Goal: Contribute content: Contribute content

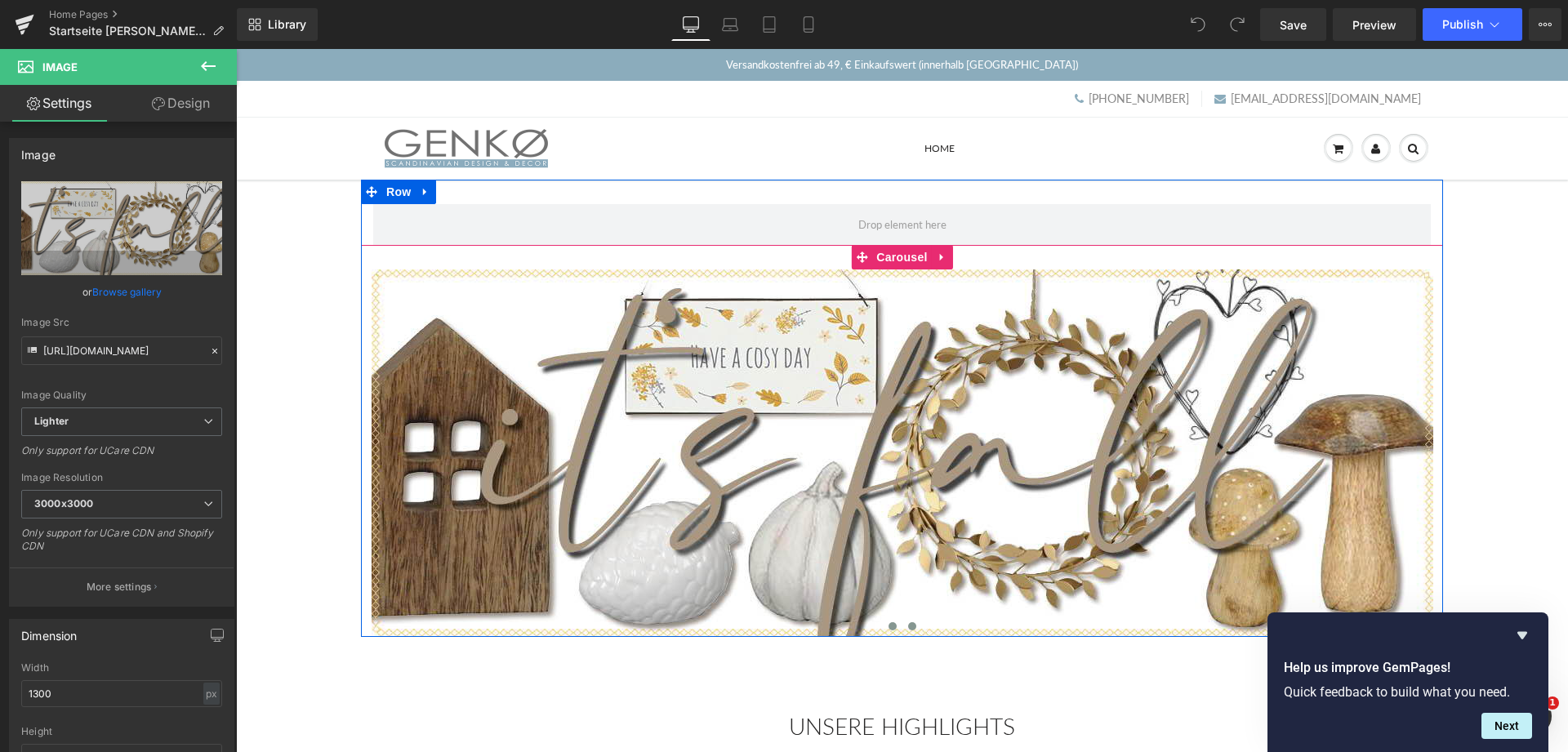
click at [911, 630] on span at bounding box center [912, 626] width 8 height 8
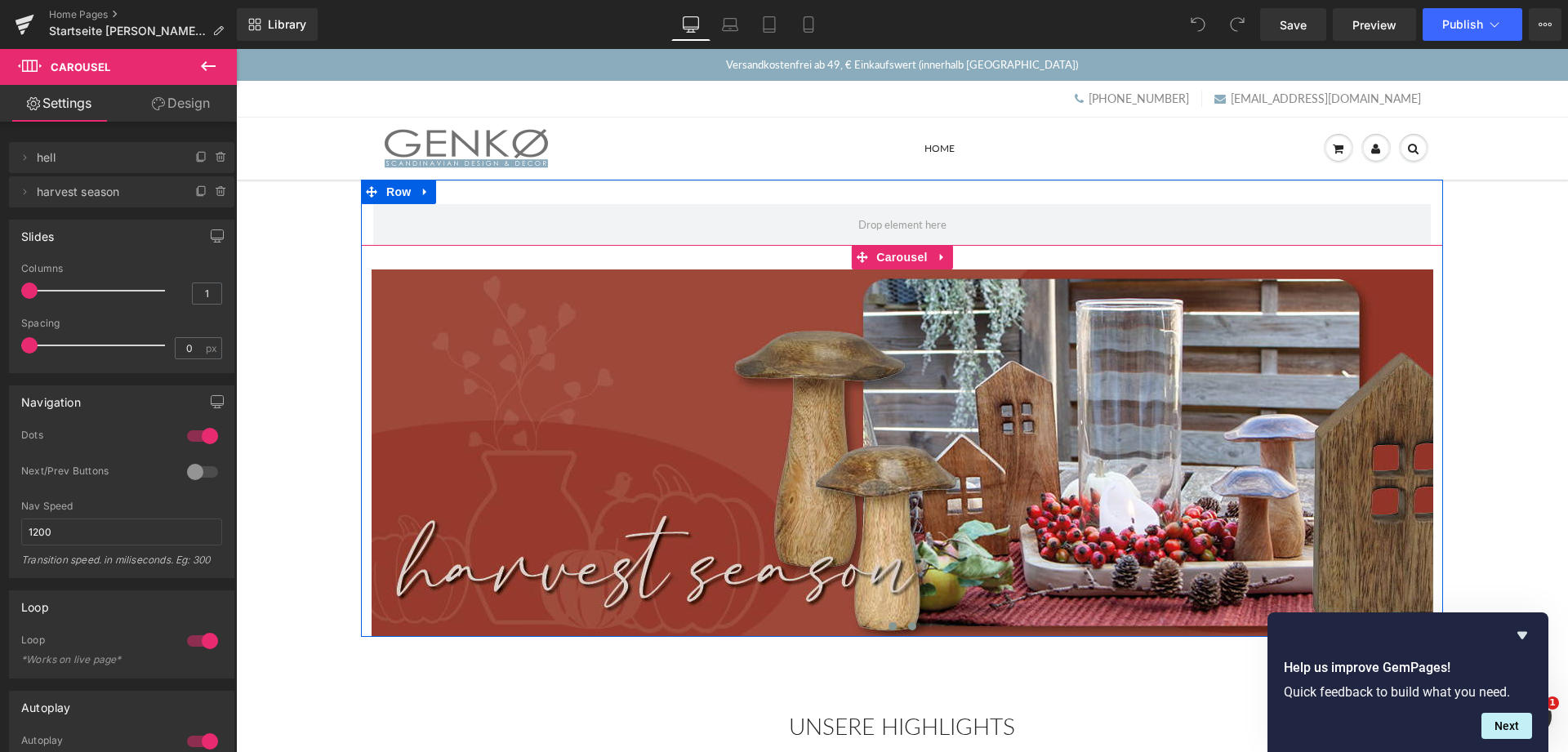
click at [891, 631] on span at bounding box center [892, 626] width 8 height 8
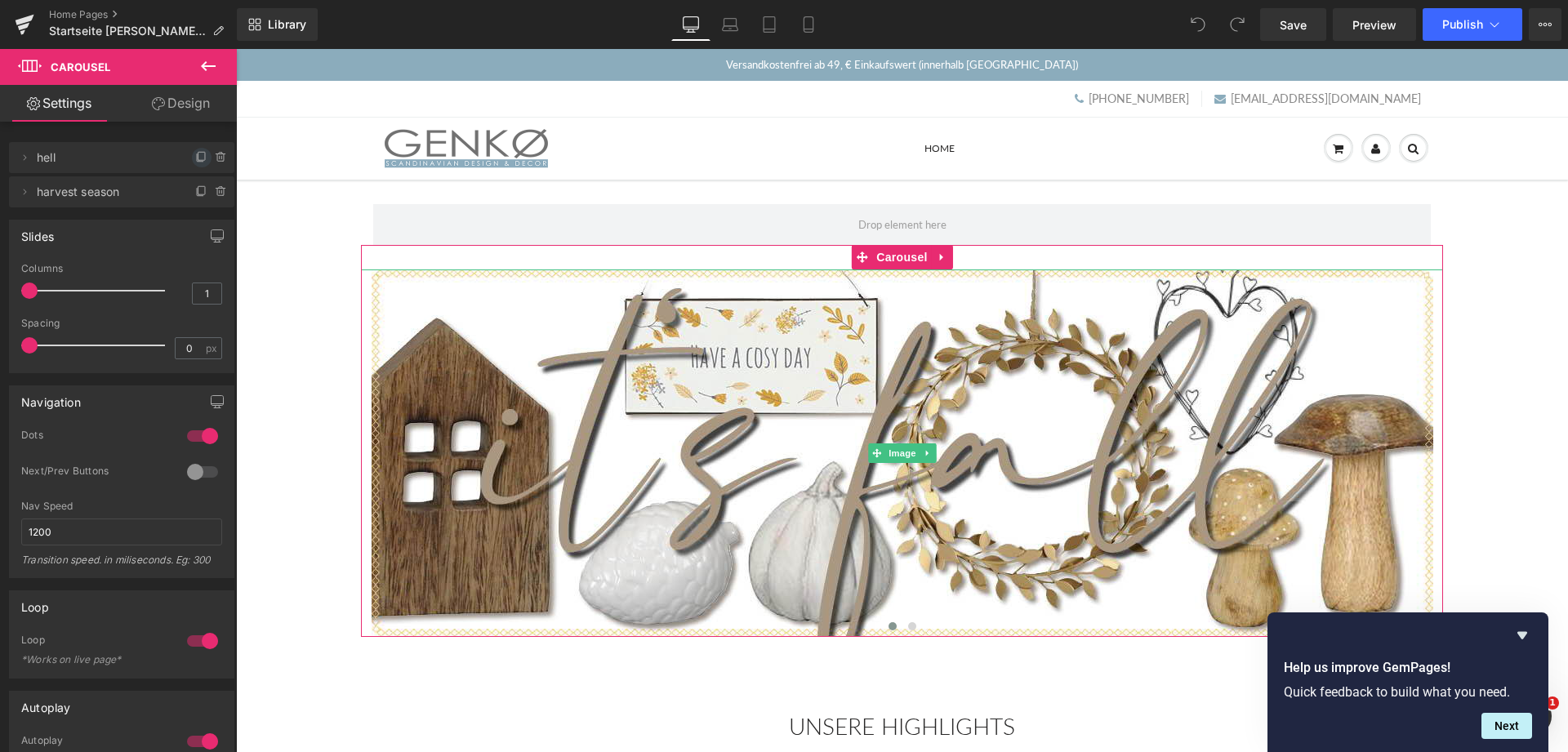
click at [198, 156] on icon at bounding box center [201, 155] width 7 height 8
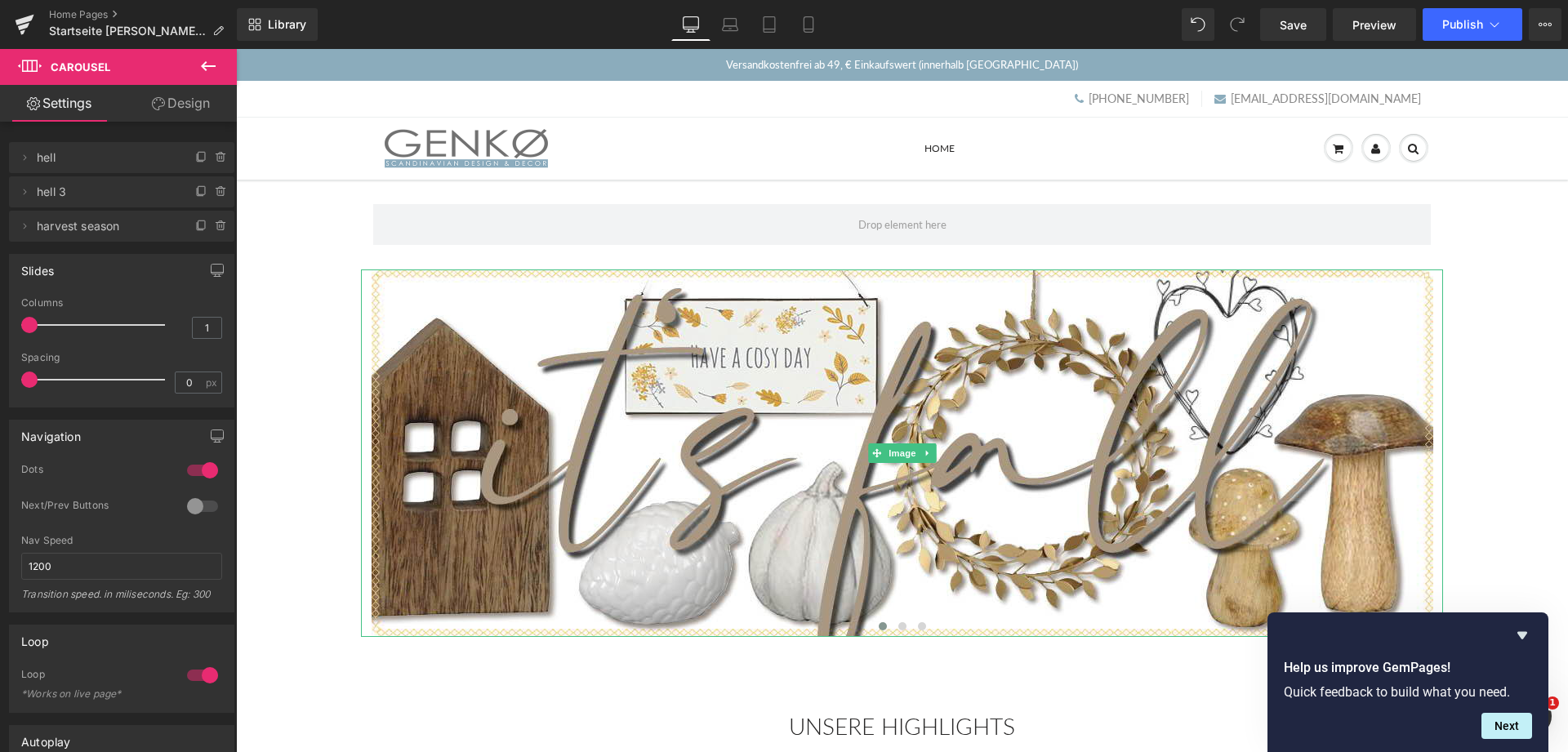
click at [61, 157] on span "hell" at bounding box center [104, 157] width 137 height 31
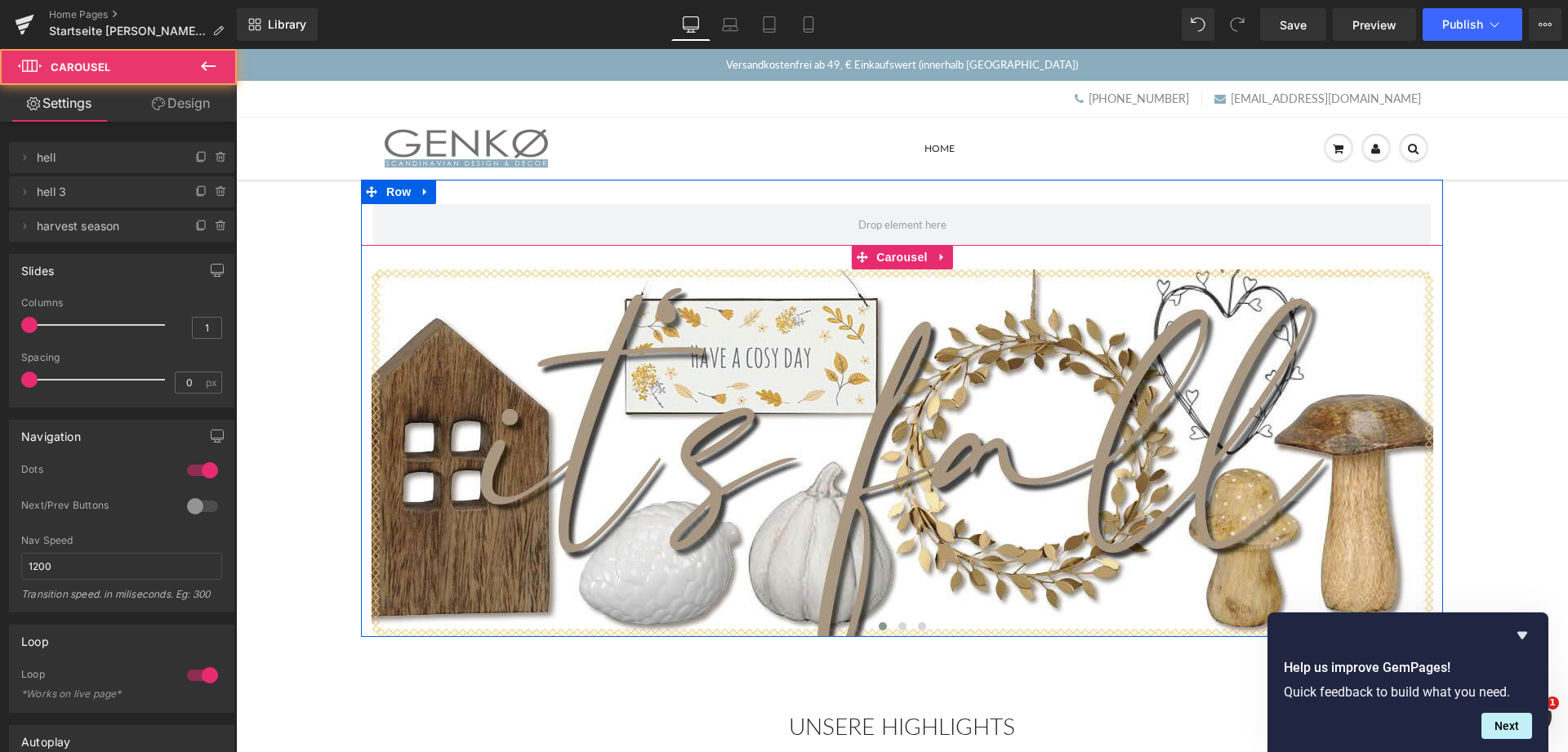
click at [882, 630] on span at bounding box center [882, 626] width 8 height 8
click at [901, 452] on span "Image" at bounding box center [902, 453] width 34 height 20
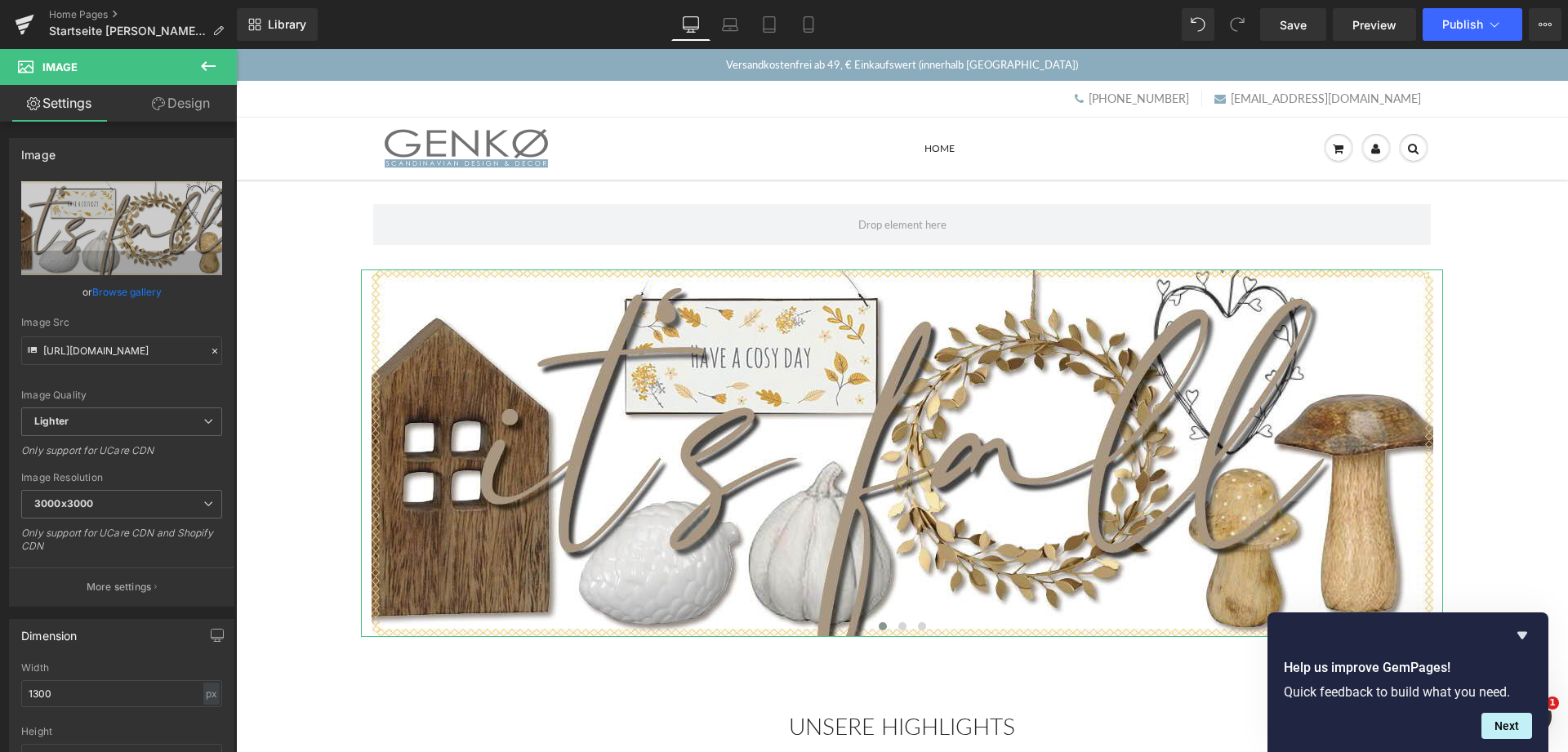
click at [144, 290] on link "Browse gallery" at bounding box center [127, 291] width 70 height 29
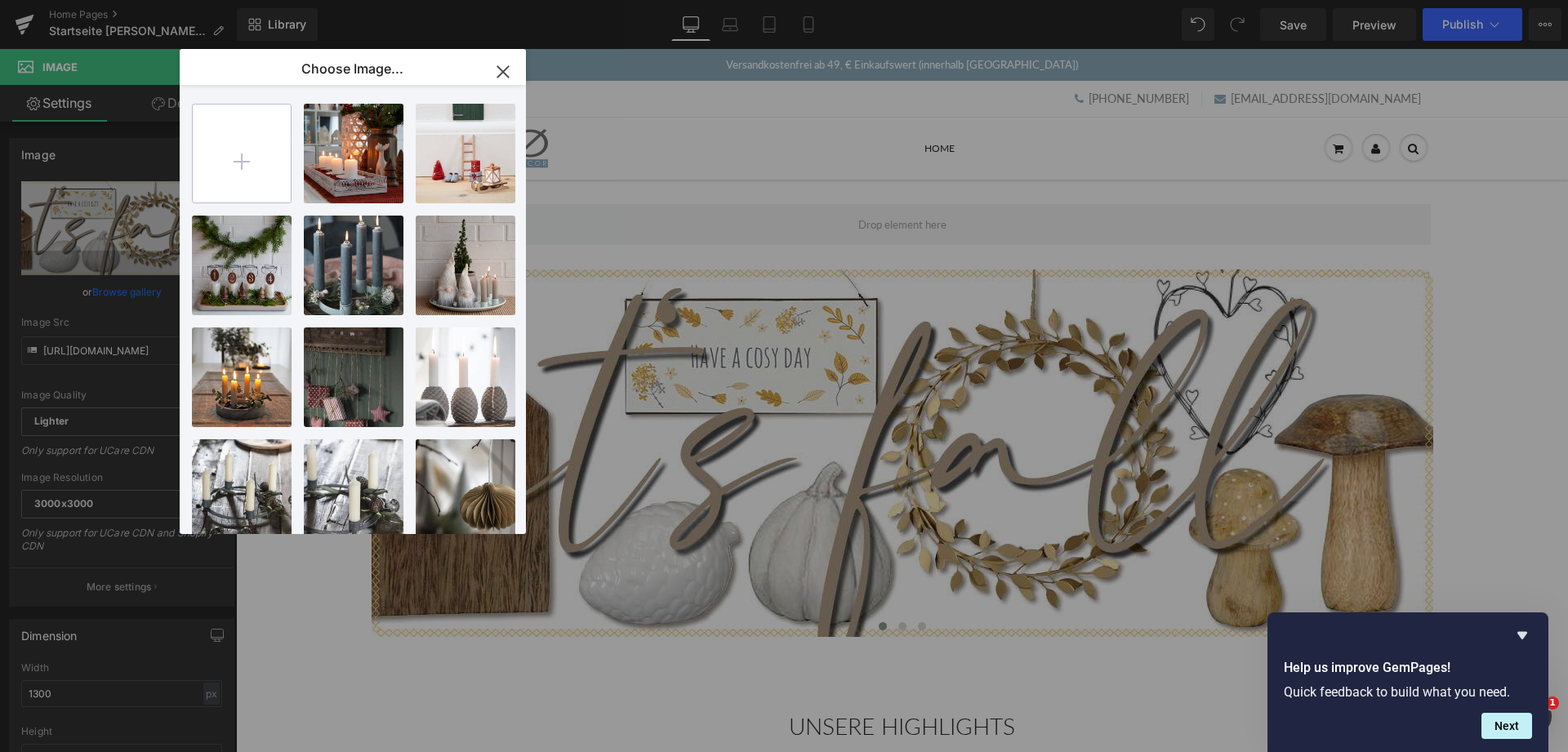
click at [238, 157] on input "file" at bounding box center [241, 153] width 98 height 98
type input "C:\fakepath\[DATE] Banner.png"
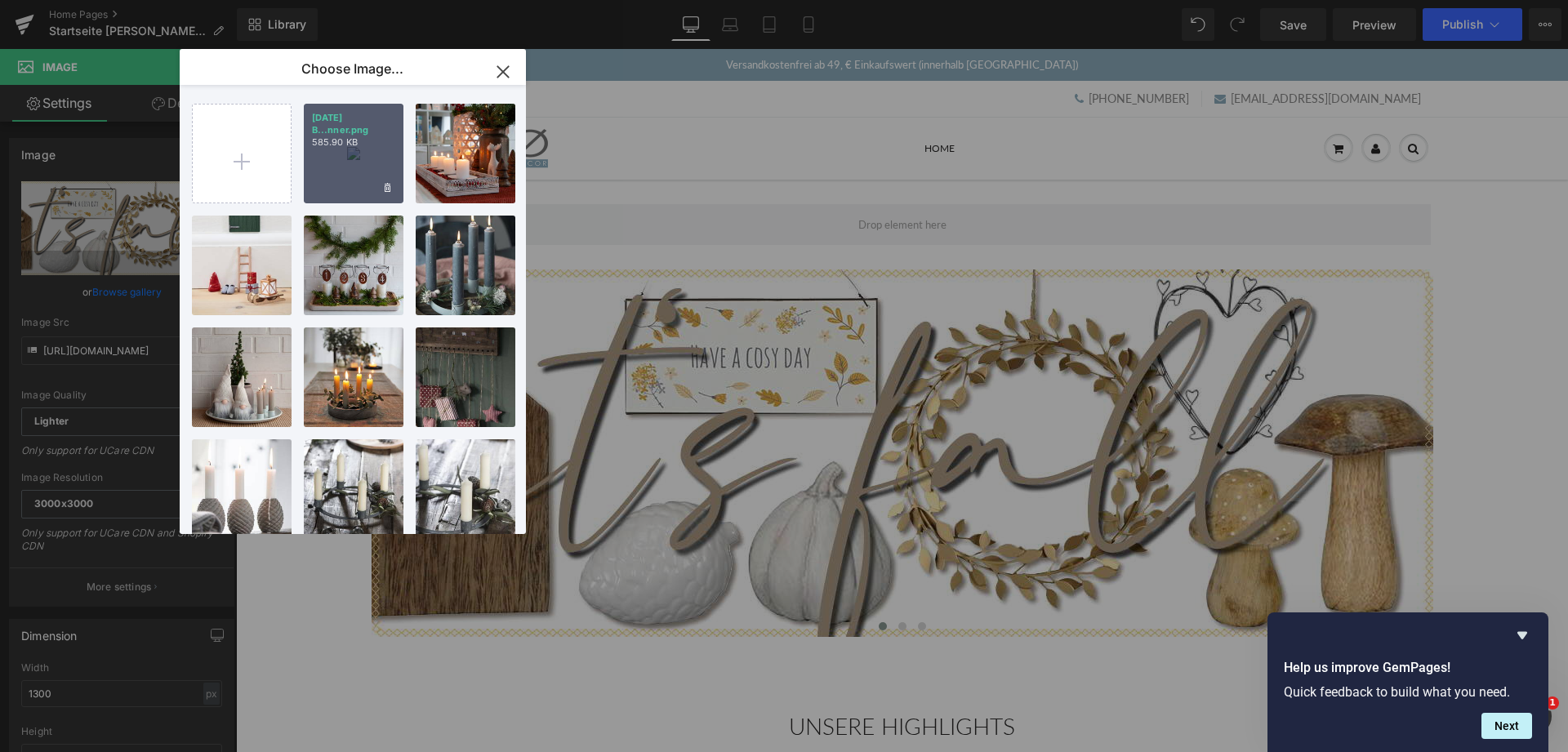
click at [341, 155] on div "[DATE] B...nner.png 585.90 KB" at bounding box center [353, 153] width 100 height 100
type input "[URL][DOMAIN_NAME]"
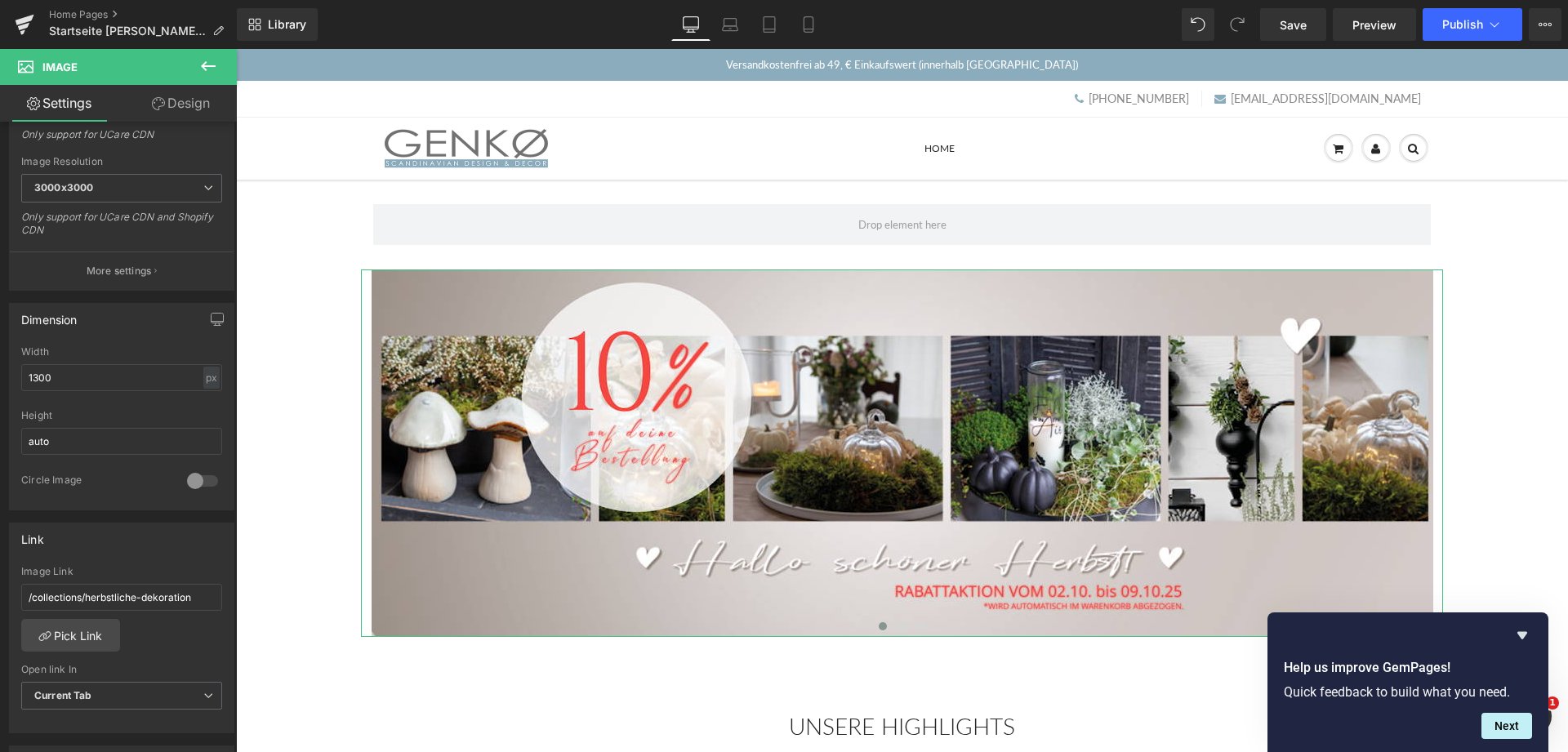
scroll to position [333, 0]
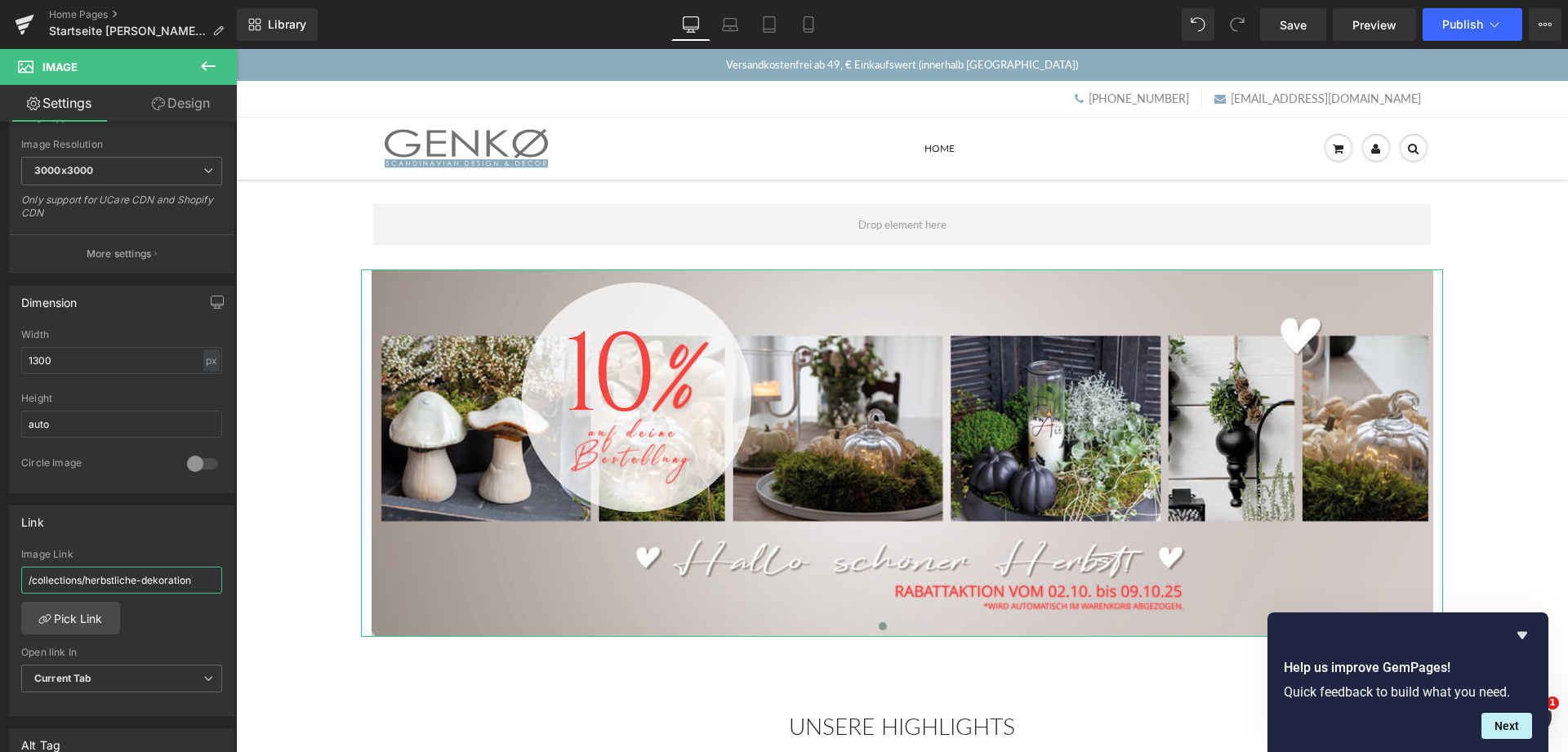
drag, startPoint x: 204, startPoint y: 573, endPoint x: 16, endPoint y: 583, distance: 188.3
click at [21, 583] on input "/collections/herbstliche-dekoration" at bounding box center [122, 580] width 201 height 27
drag, startPoint x: 1286, startPoint y: 25, endPoint x: 1524, endPoint y: 631, distance: 651.1
click at [1286, 26] on span "Save" at bounding box center [1293, 25] width 27 height 17
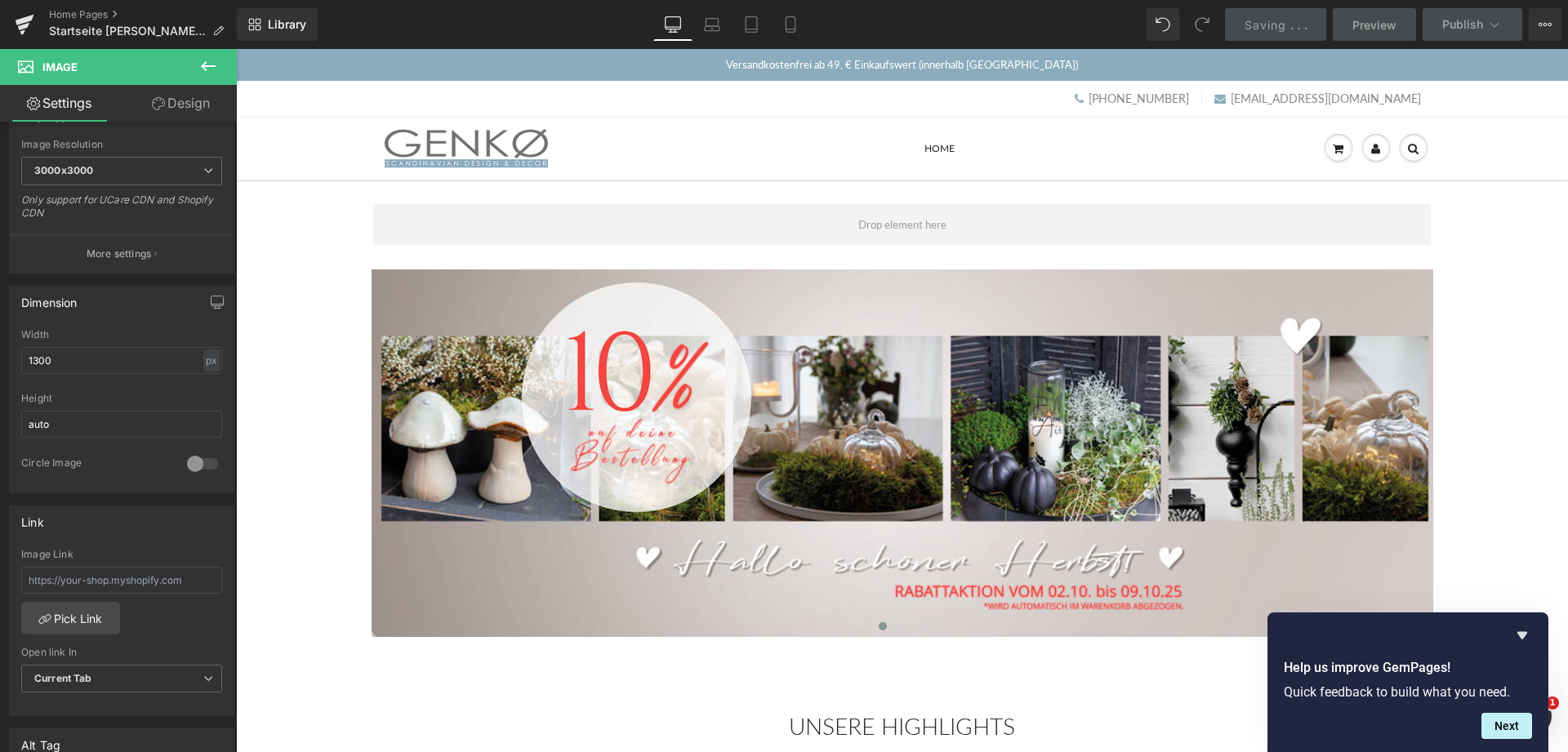
click at [1524, 631] on icon "Hide survey" at bounding box center [1521, 635] width 20 height 20
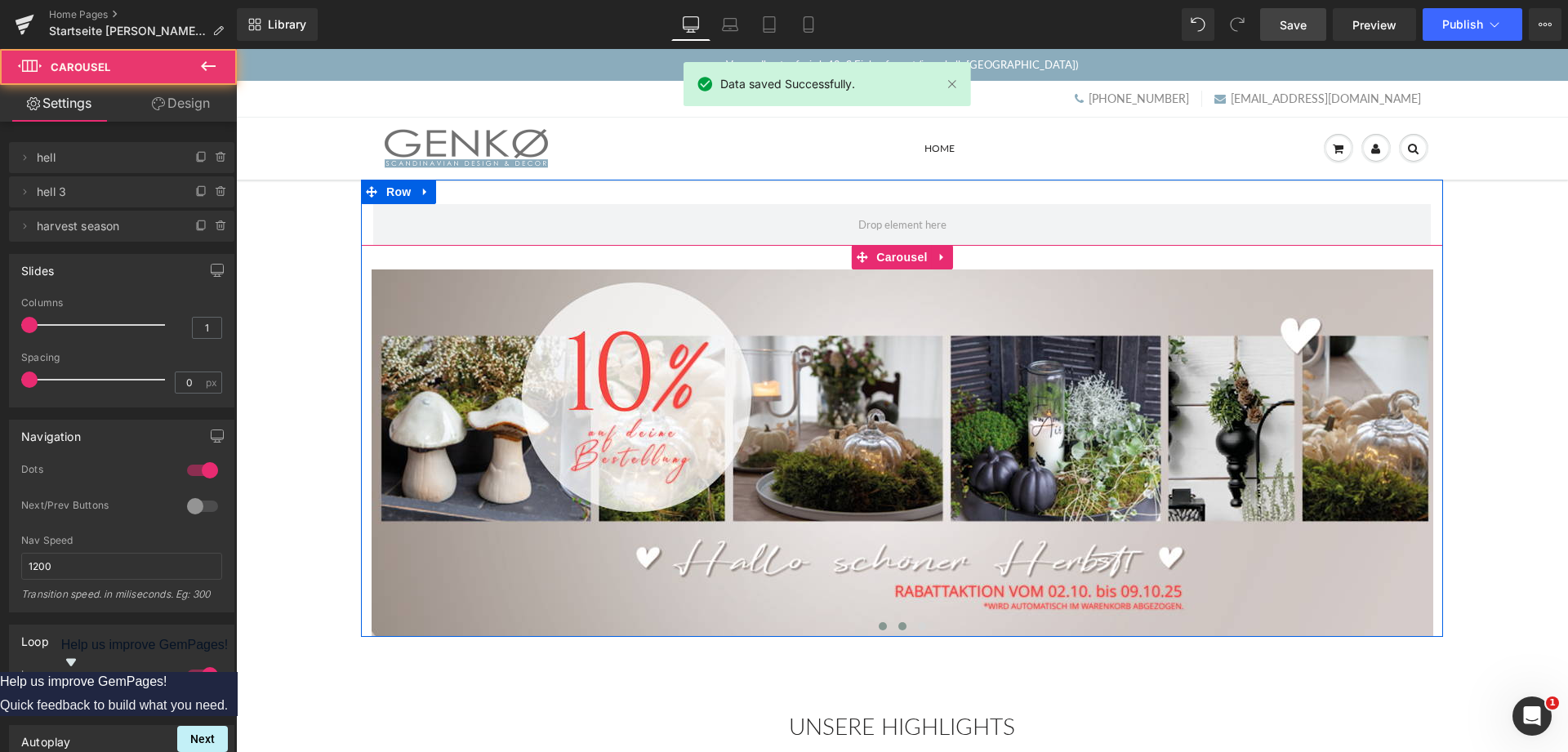
click at [901, 631] on span at bounding box center [902, 626] width 8 height 8
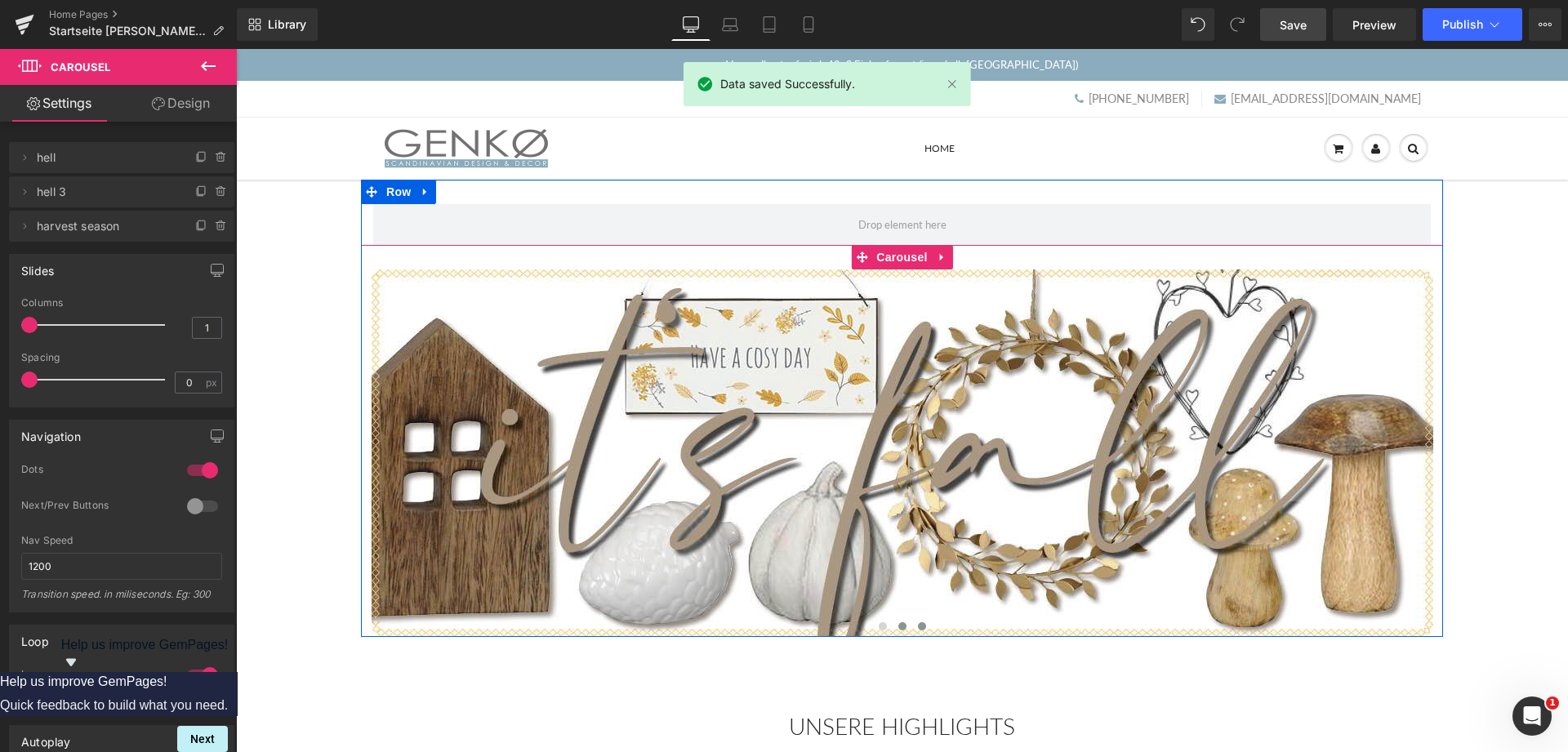
click at [918, 629] on span at bounding box center [921, 626] width 8 height 8
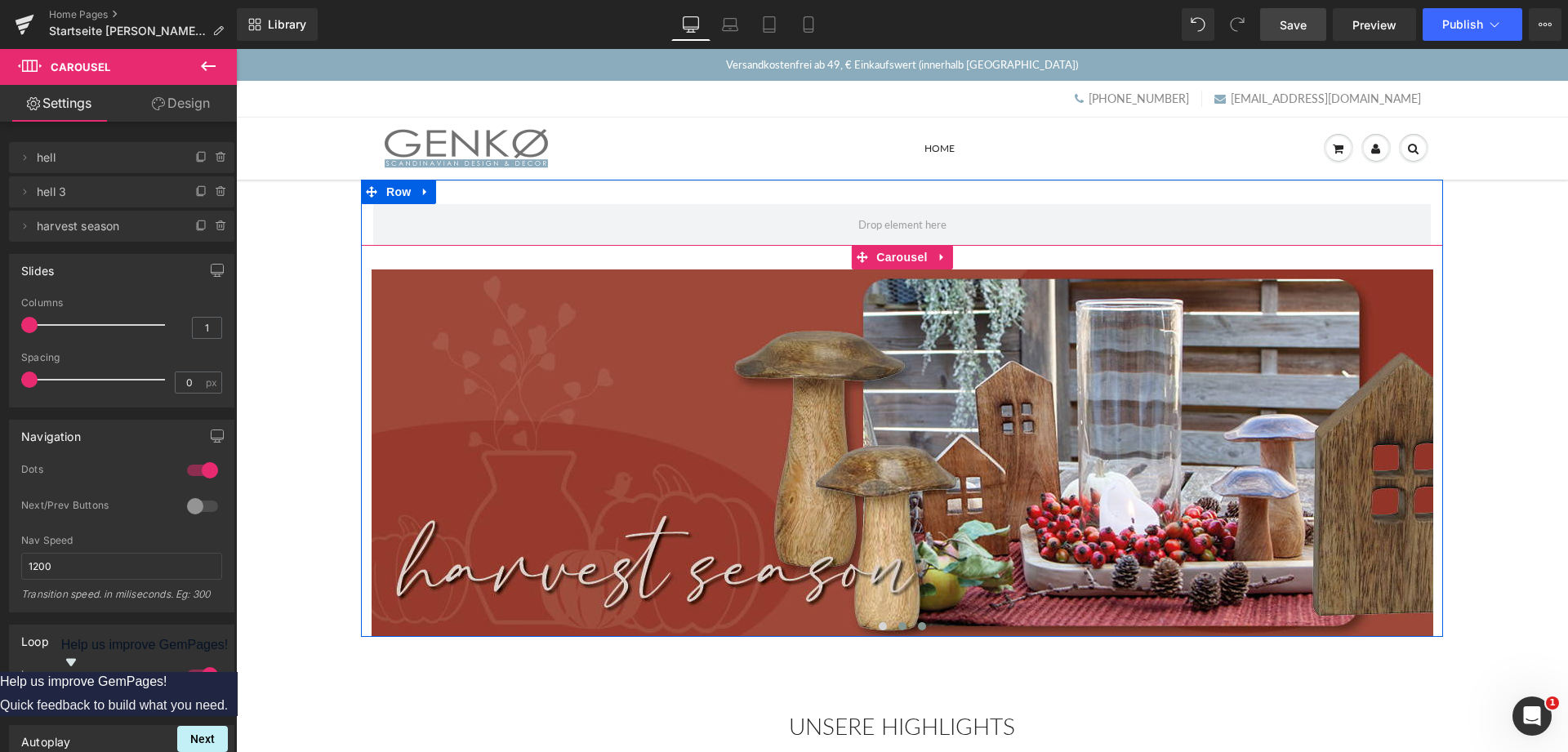
click at [901, 631] on span at bounding box center [902, 626] width 8 height 8
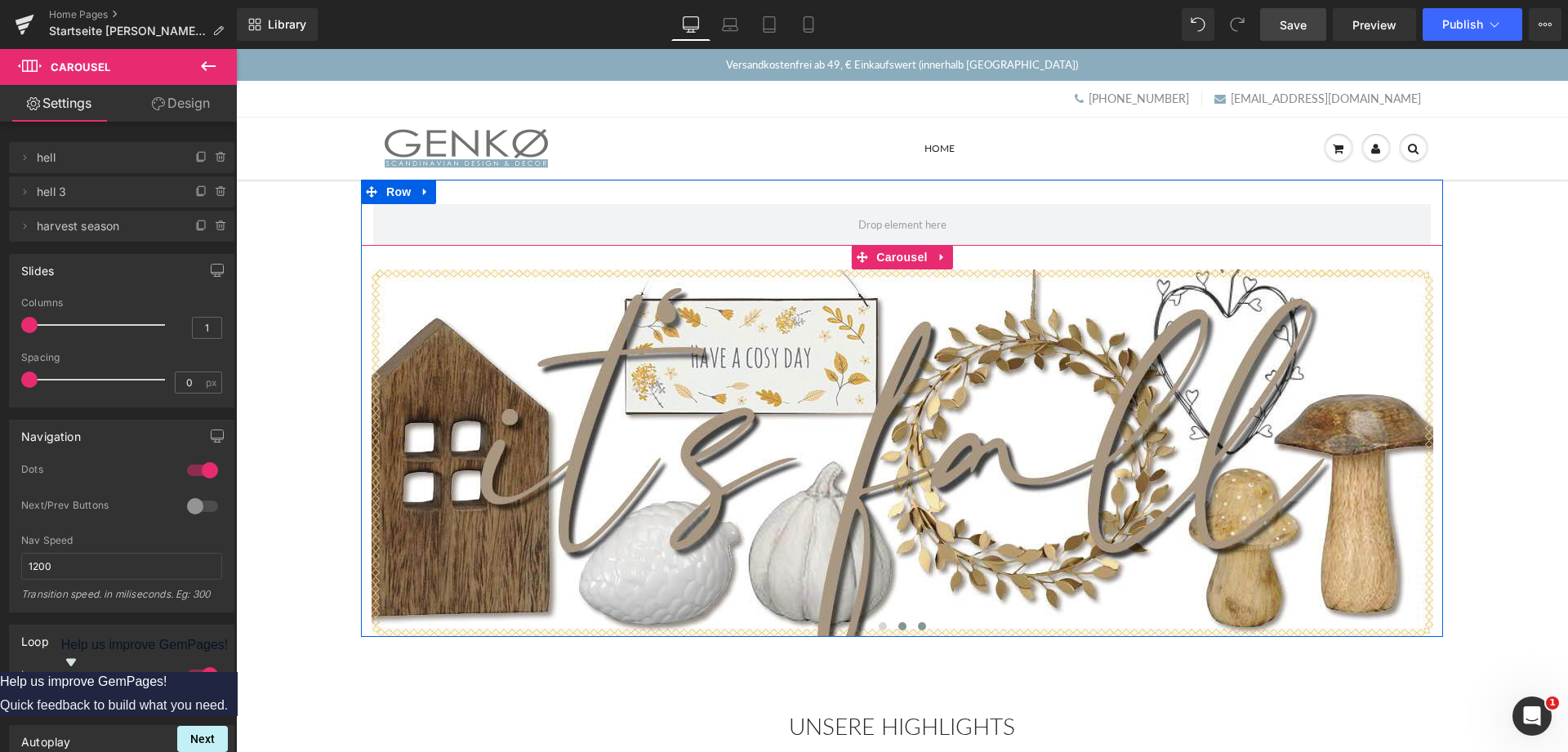
click at [922, 629] on span at bounding box center [921, 626] width 8 height 8
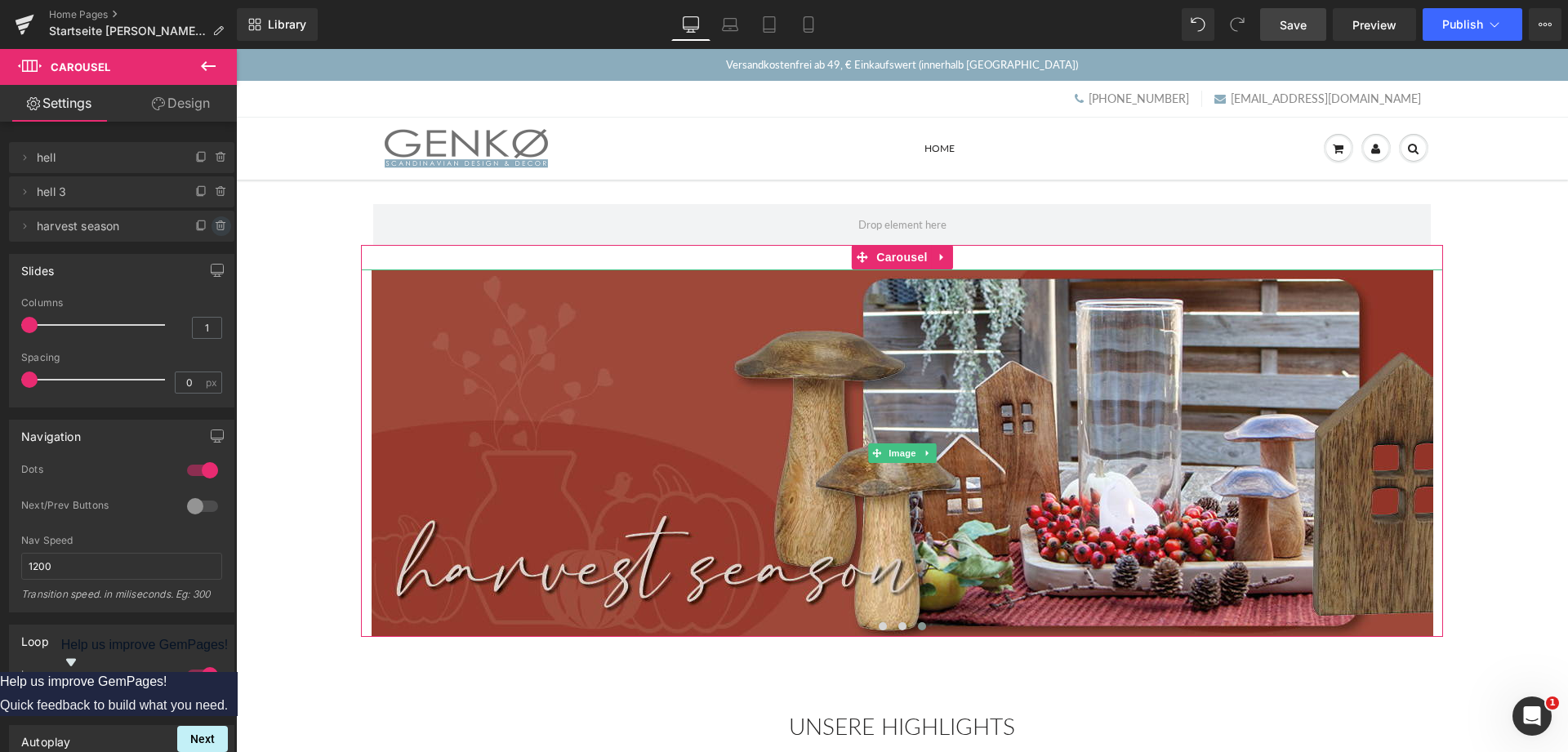
click at [221, 223] on icon at bounding box center [220, 227] width 7 height 7
click at [203, 222] on button "Delete" at bounding box center [203, 227] width 51 height 21
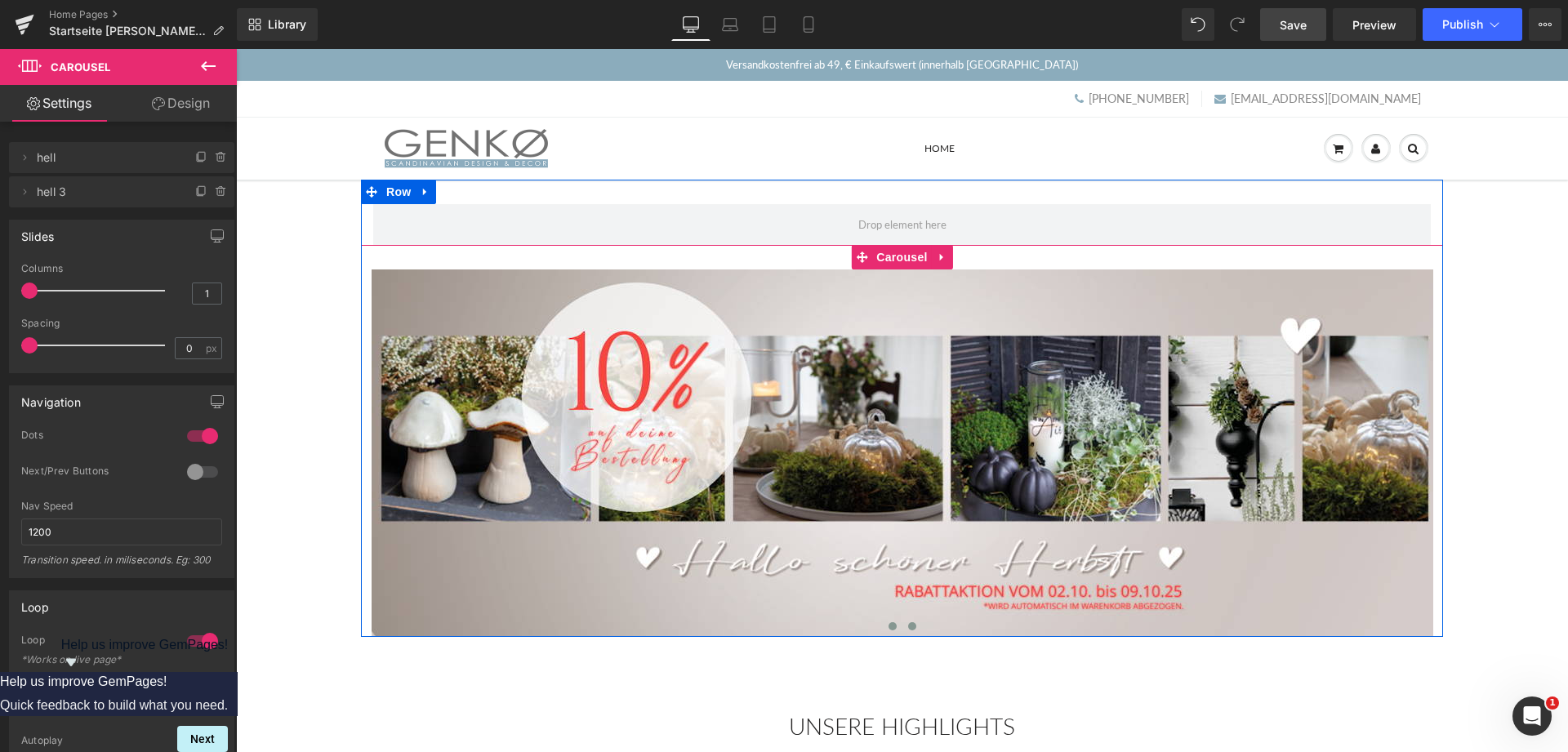
click at [912, 631] on span at bounding box center [912, 626] width 8 height 8
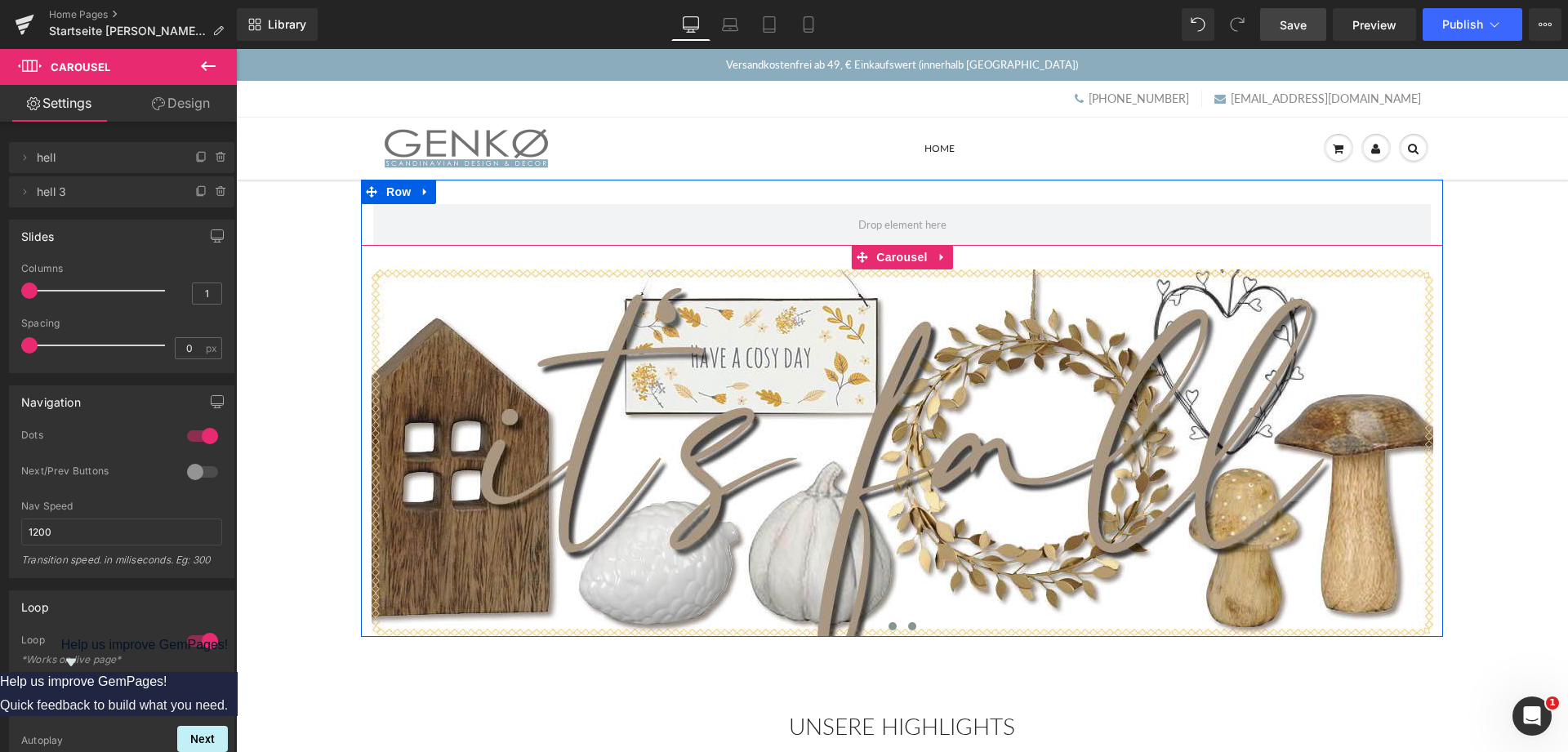
click at [894, 626] on button at bounding box center [892, 626] width 20 height 17
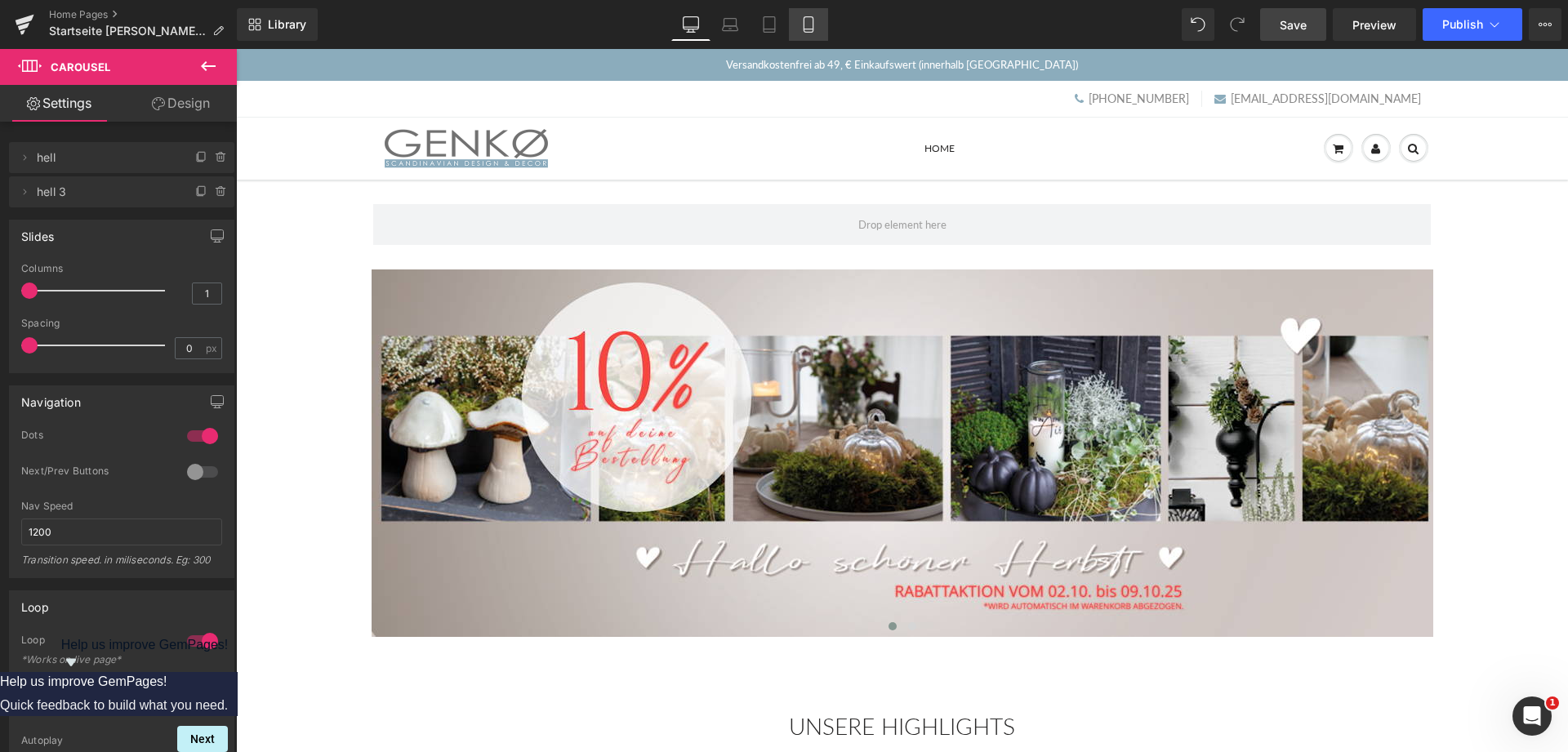
click at [804, 24] on icon at bounding box center [809, 24] width 9 height 16
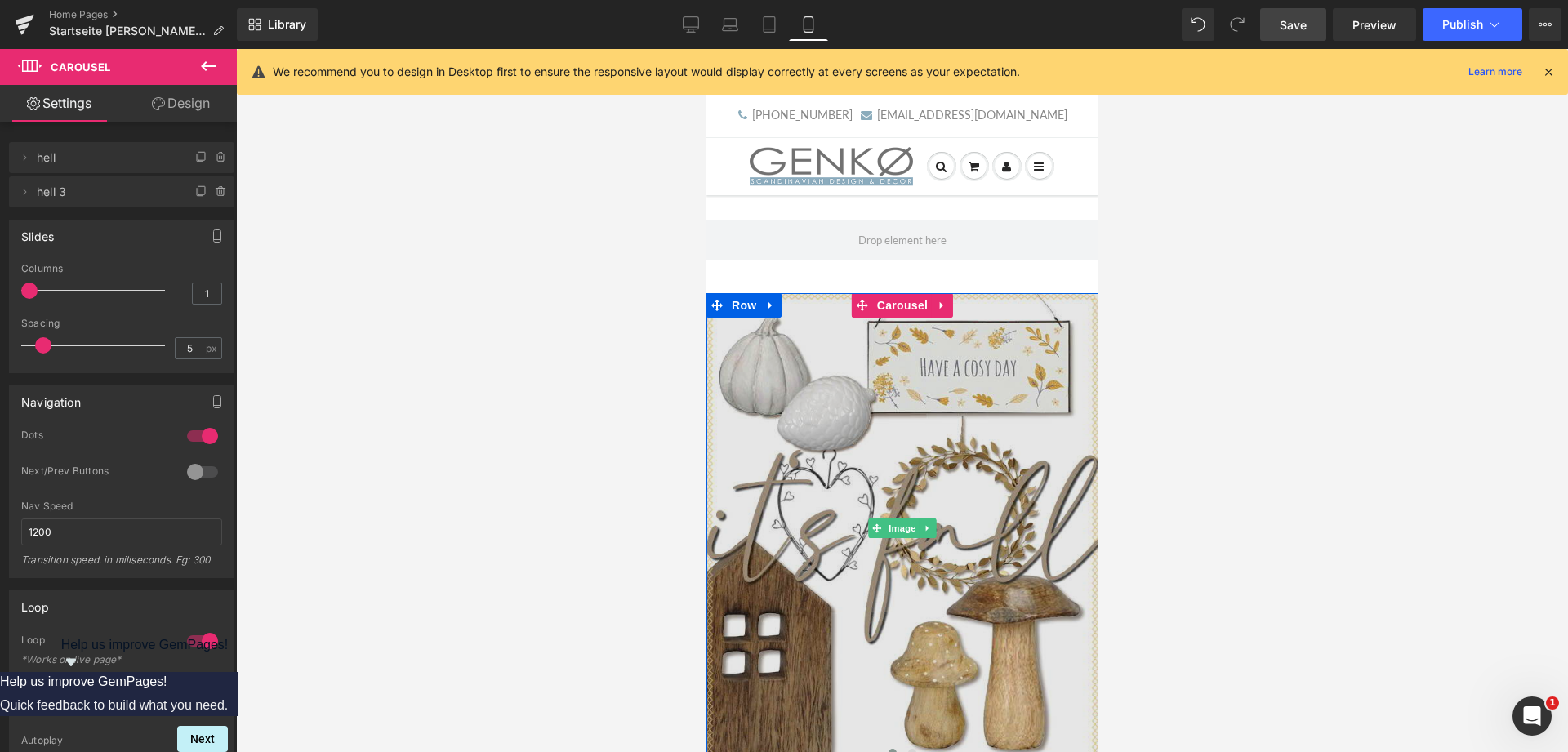
scroll to position [167, 0]
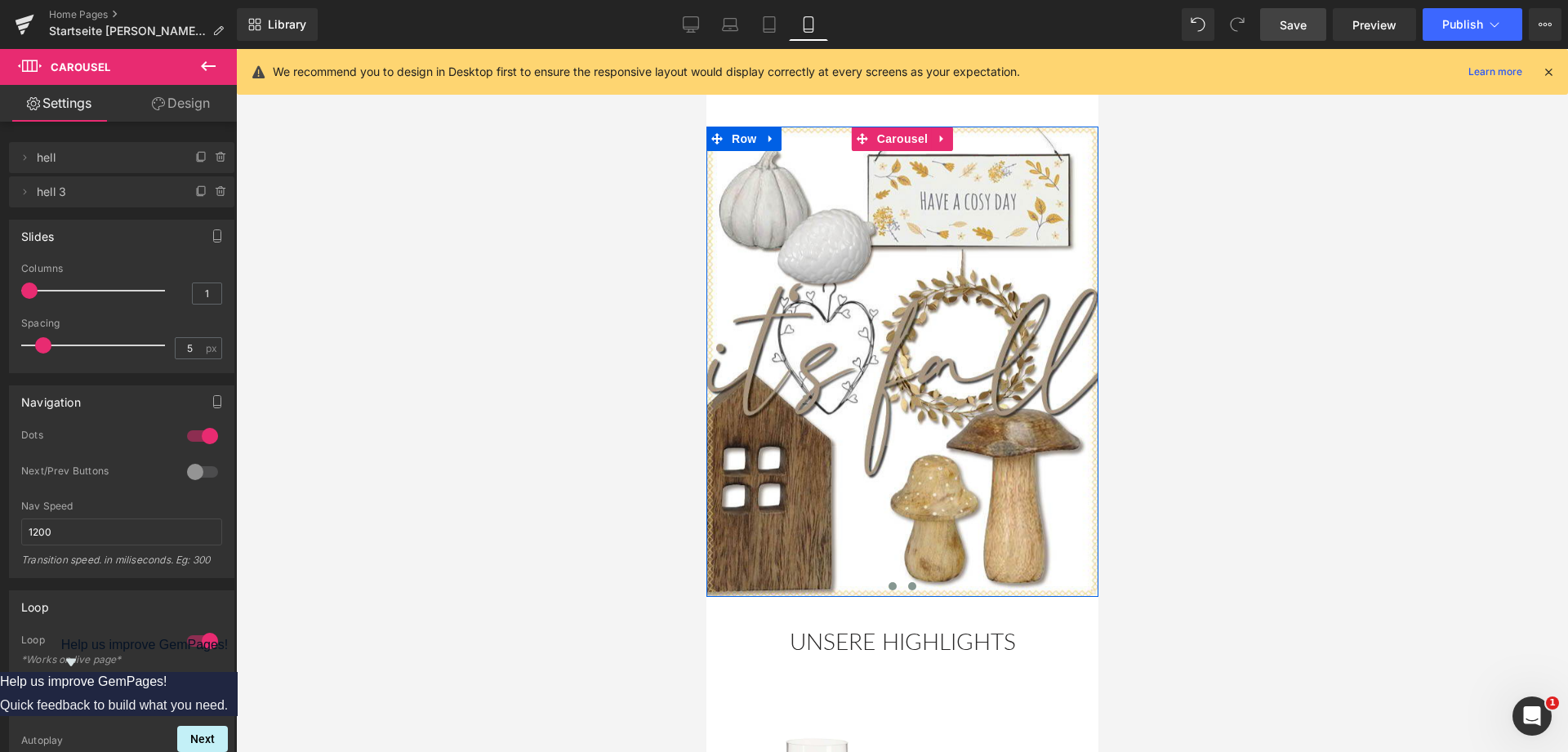
click at [911, 586] on span at bounding box center [911, 586] width 8 height 8
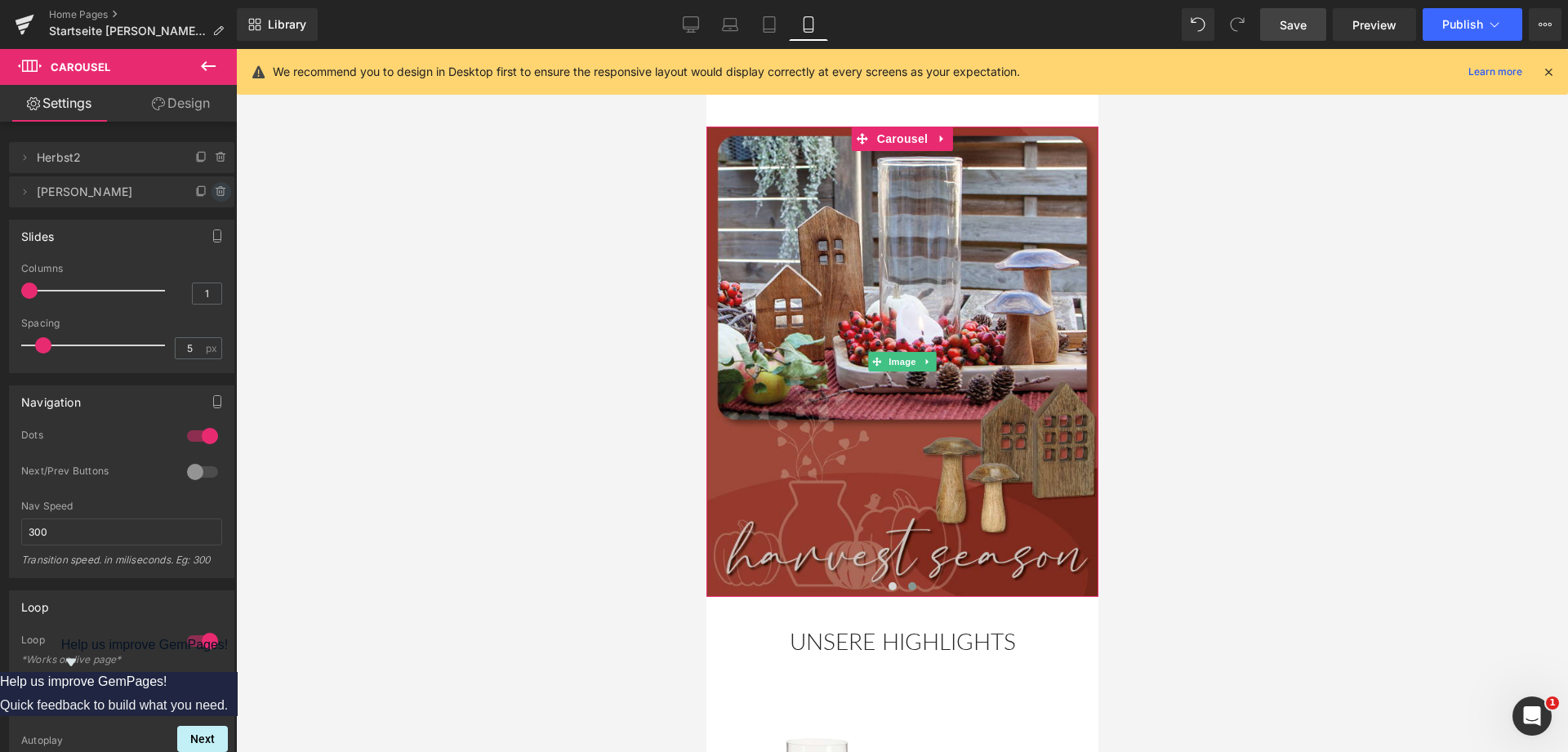
click at [221, 189] on icon at bounding box center [221, 188] width 4 height 2
click at [201, 188] on button "Delete" at bounding box center [203, 193] width 51 height 21
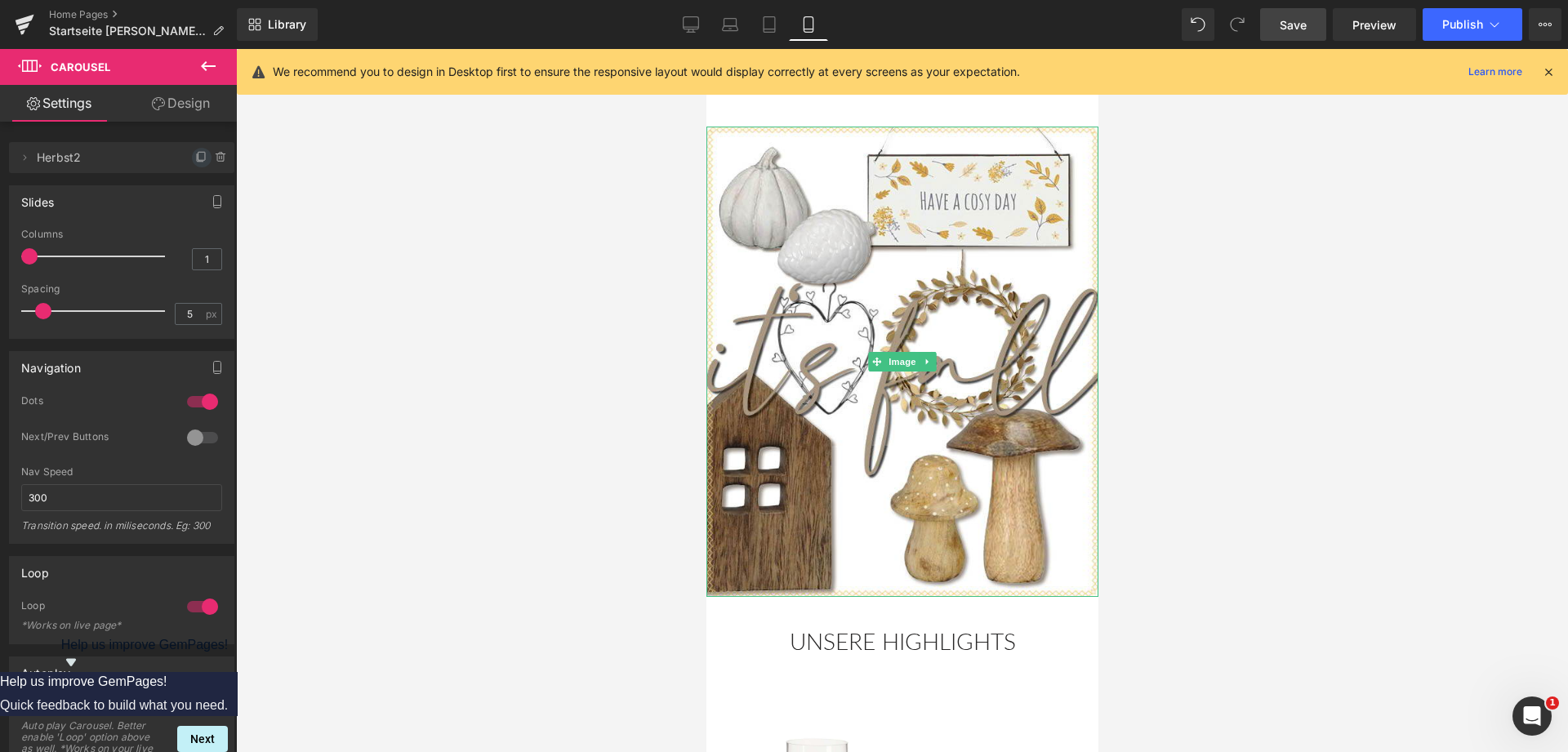
click at [201, 155] on icon at bounding box center [202, 157] width 13 height 13
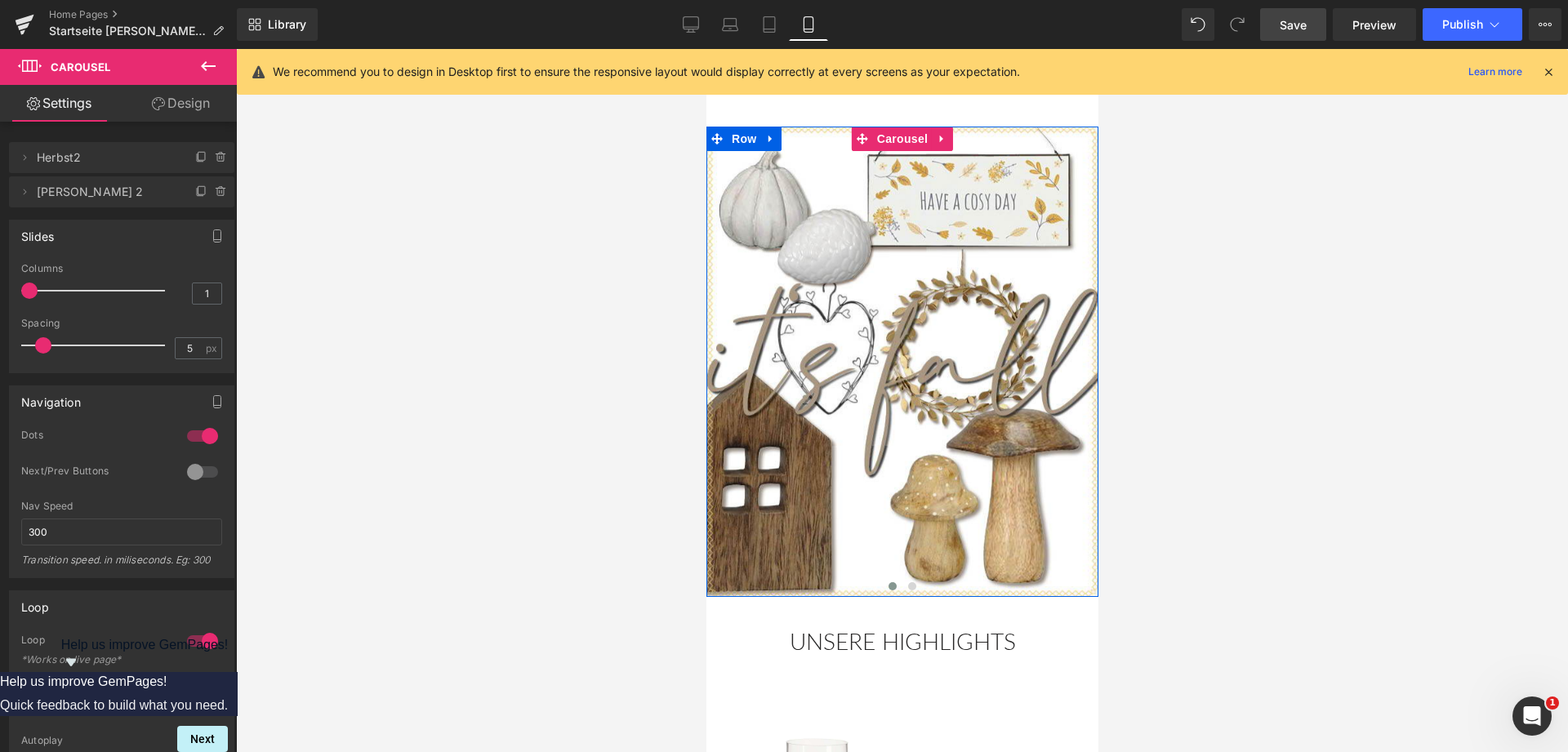
click at [893, 586] on span at bounding box center [891, 586] width 8 height 8
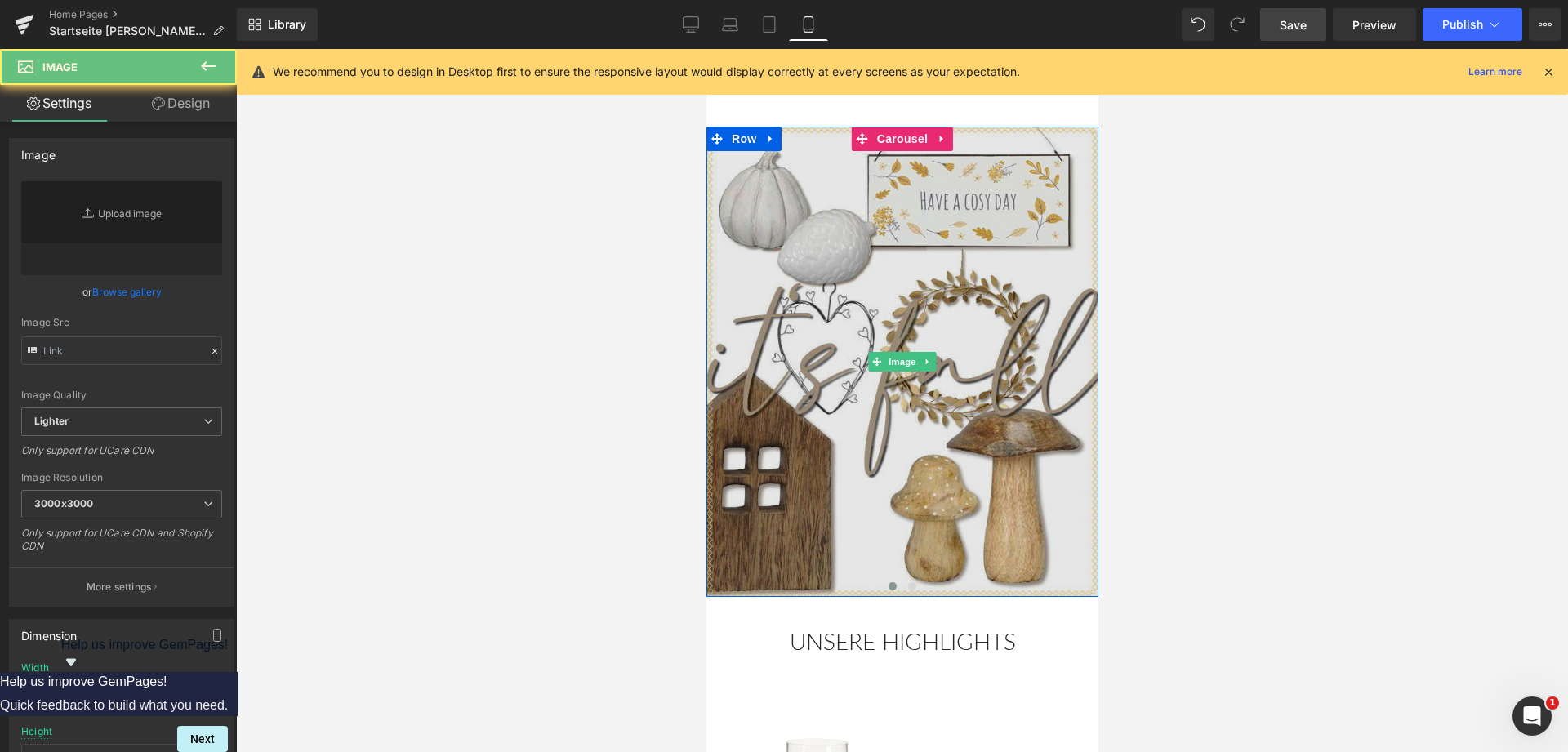
type input "[URL][DOMAIN_NAME]"
click at [888, 397] on img at bounding box center [901, 361] width 392 height 470
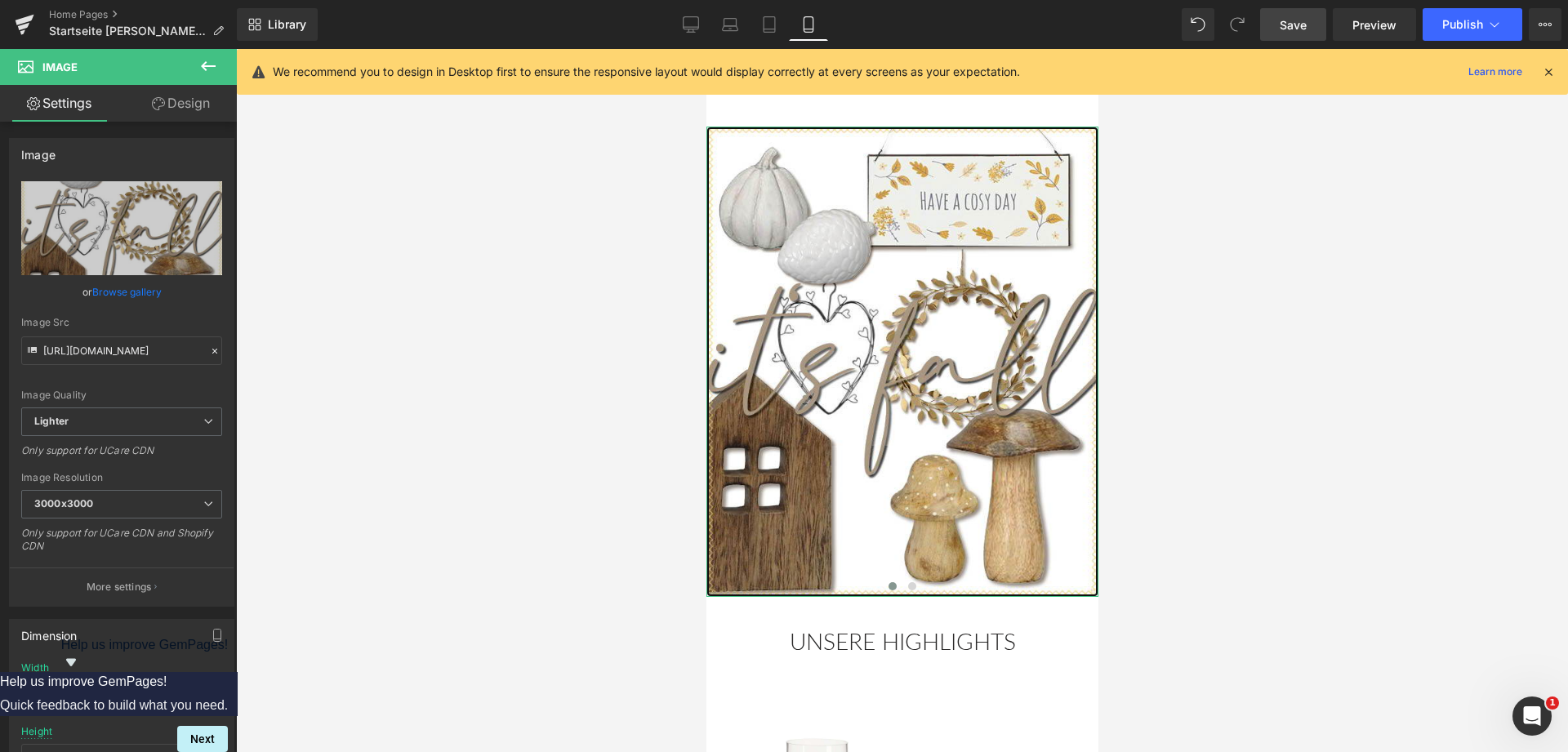
click at [117, 290] on link "Browse gallery" at bounding box center [127, 291] width 70 height 29
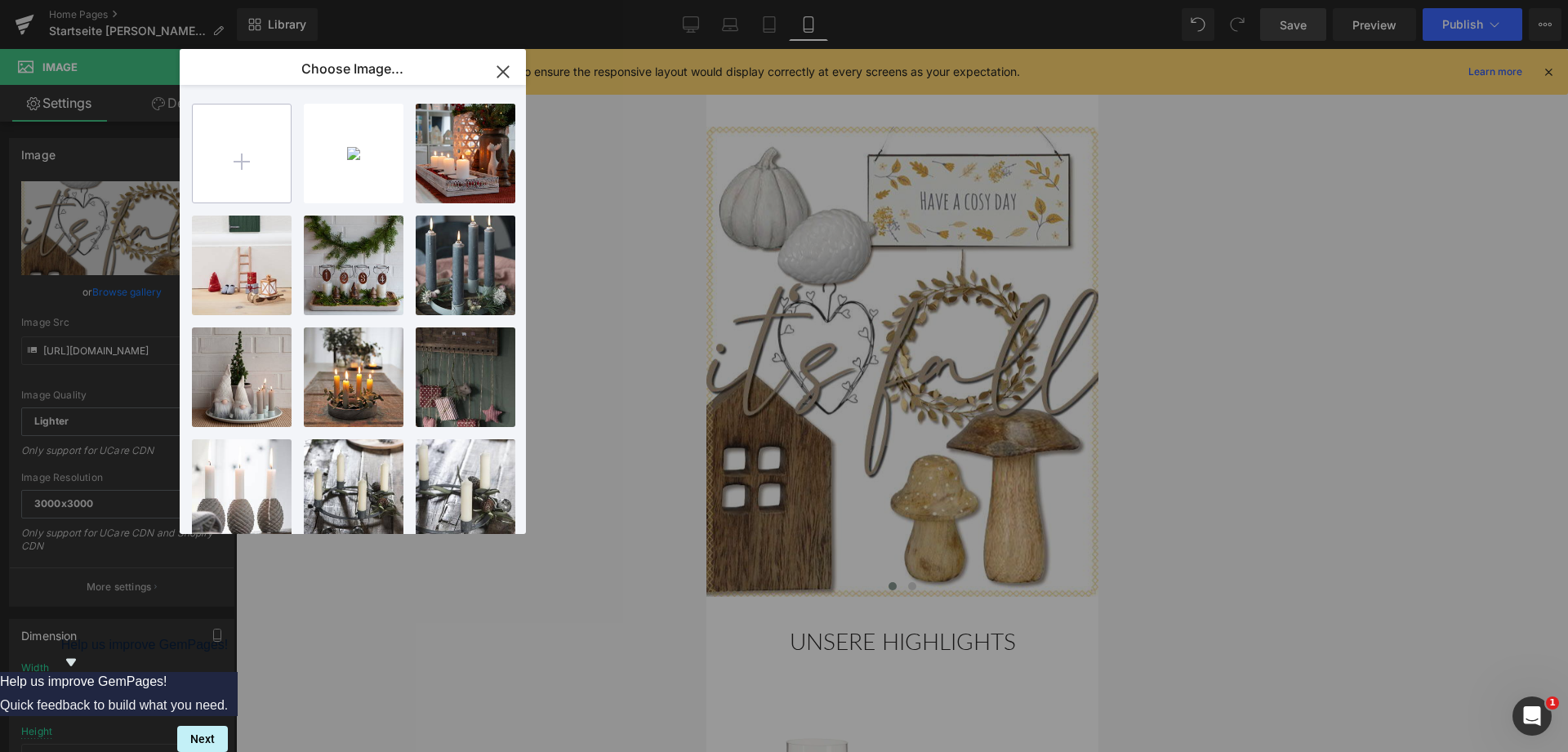
click at [245, 156] on input "file" at bounding box center [241, 153] width 98 height 98
type input "C:\fakepath\[DATE] mobil.png"
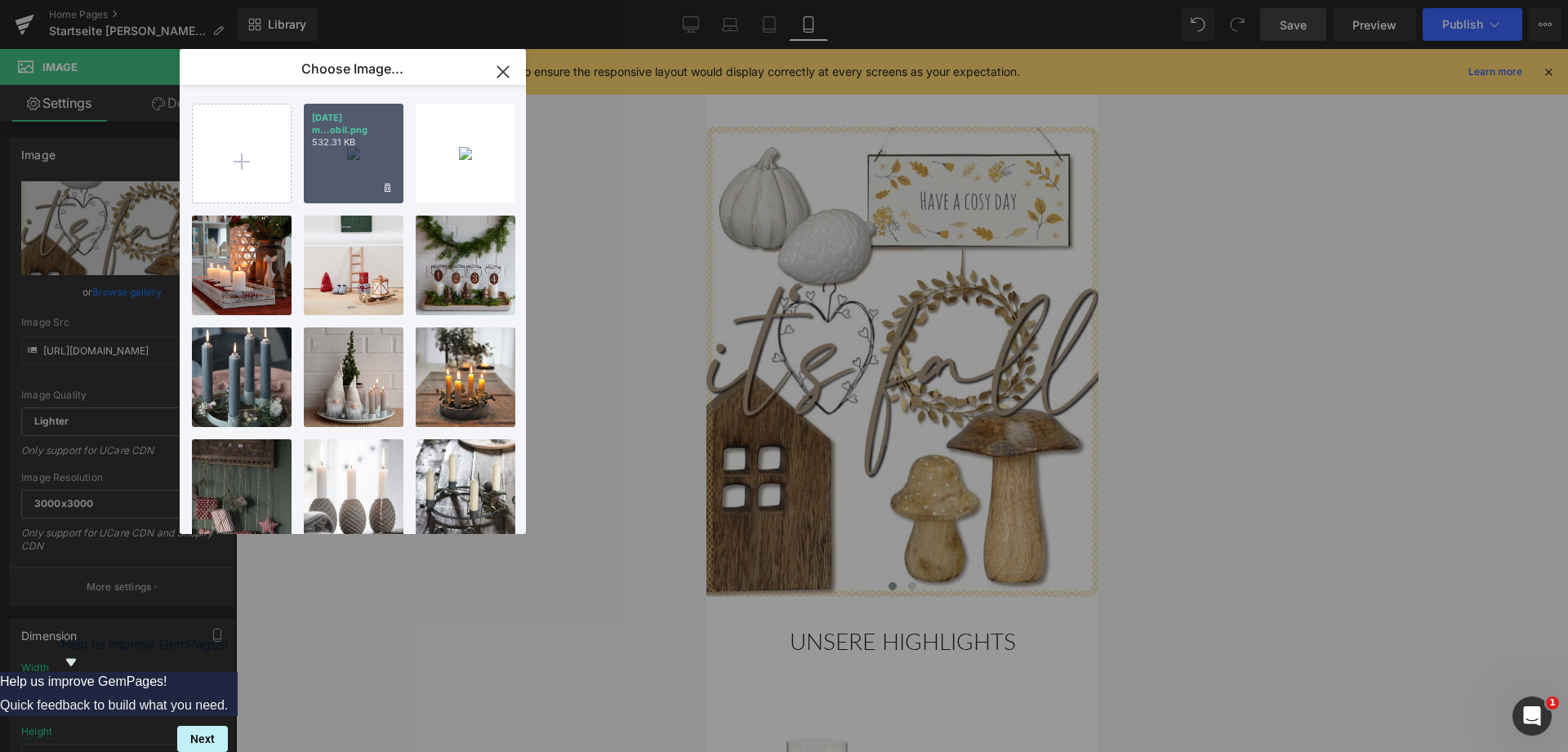
click at [353, 163] on div "[DATE] m...obil.png 532.31 KB" at bounding box center [353, 153] width 100 height 100
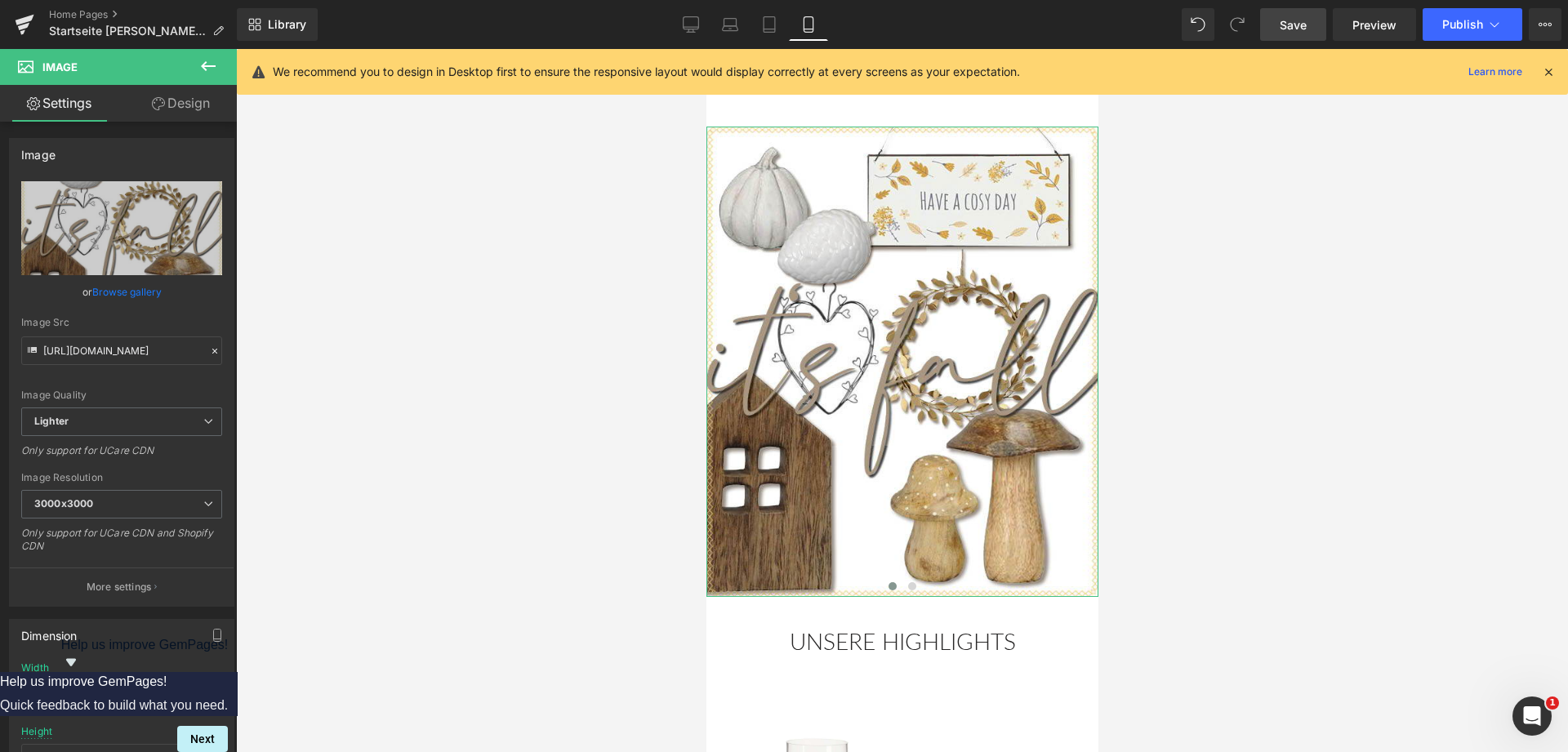
click at [101, 290] on link "Browse gallery" at bounding box center [127, 291] width 70 height 29
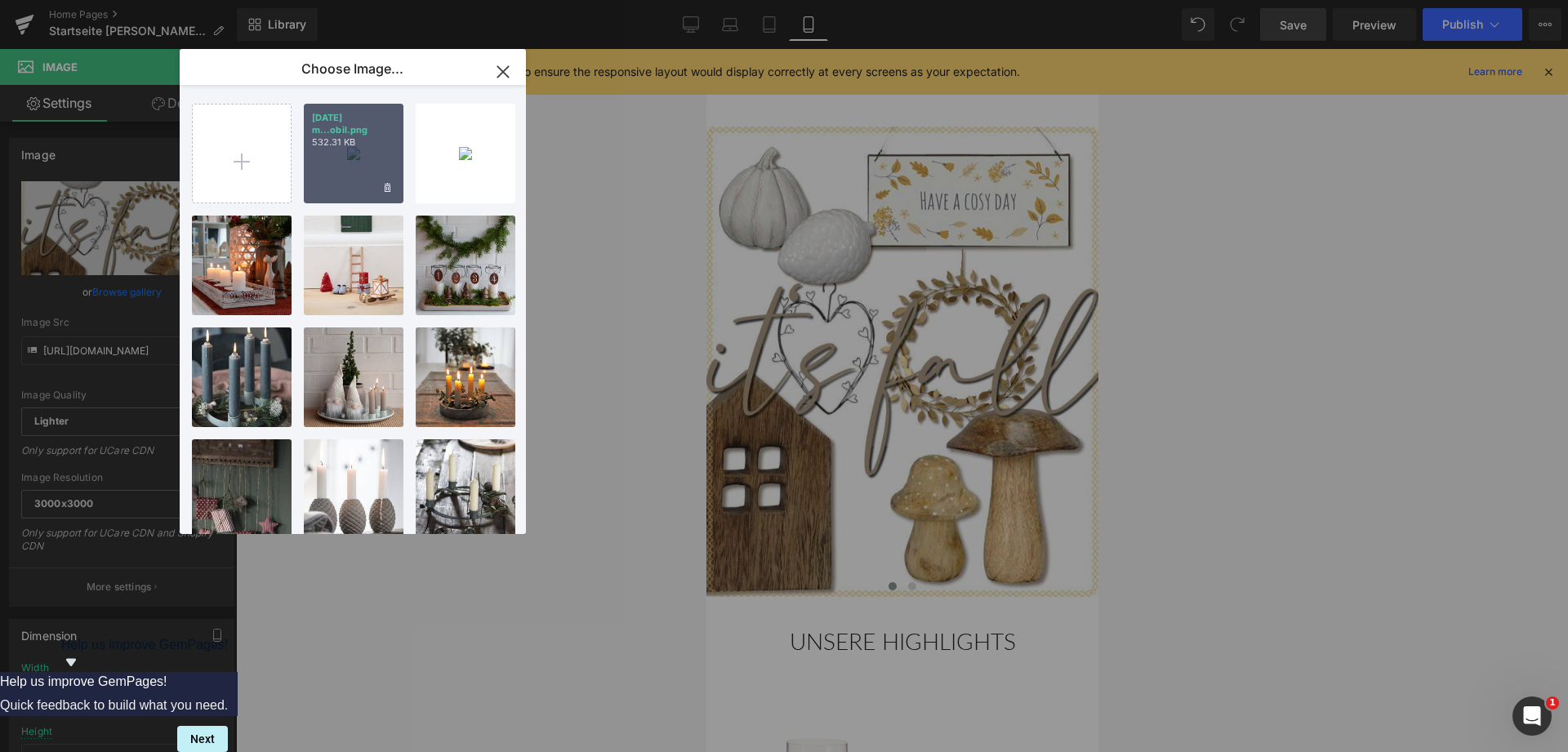
click at [350, 157] on div "[DATE] m...obil.png 532.31 KB" at bounding box center [353, 153] width 100 height 100
type input "[URL][DOMAIN_NAME]"
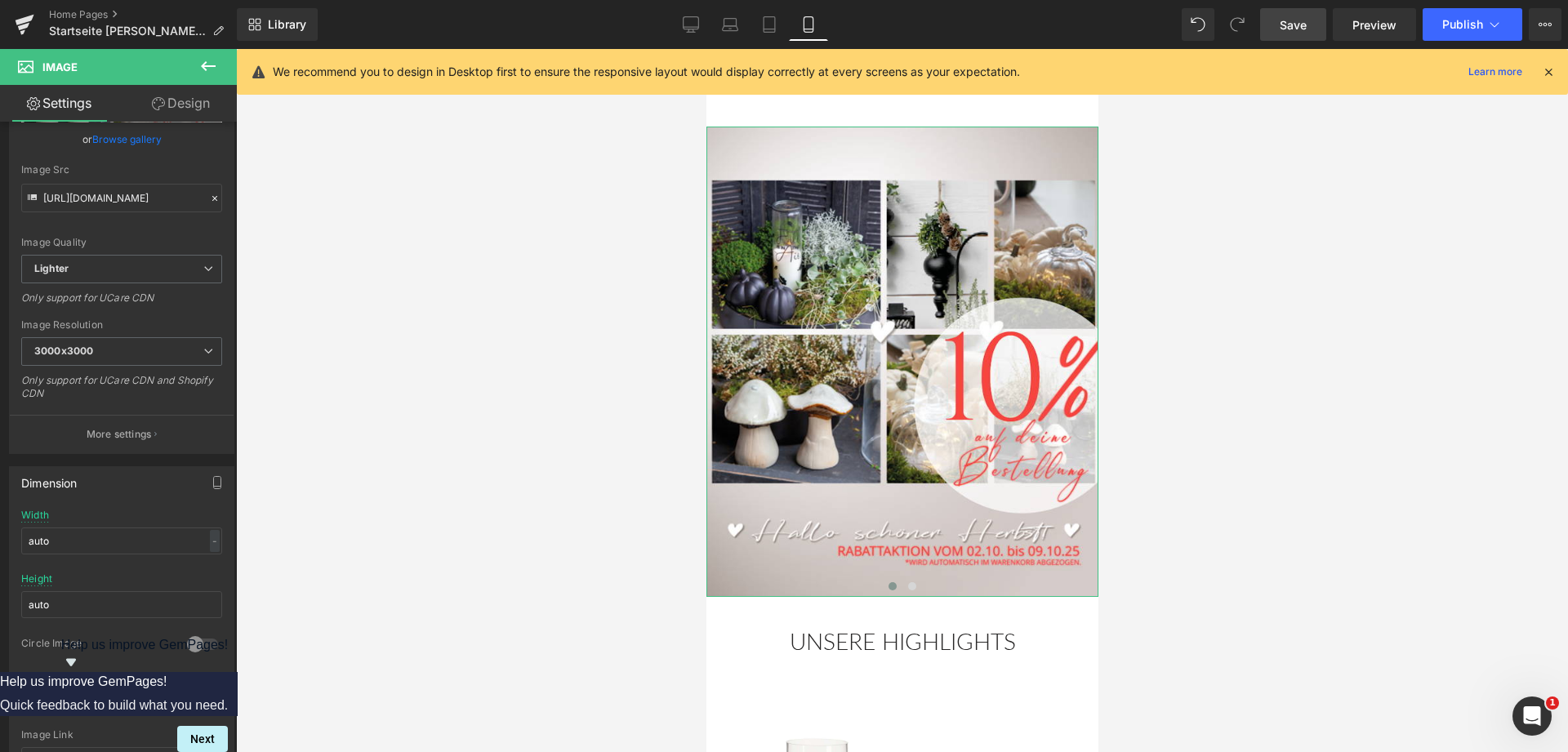
scroll to position [333, 0]
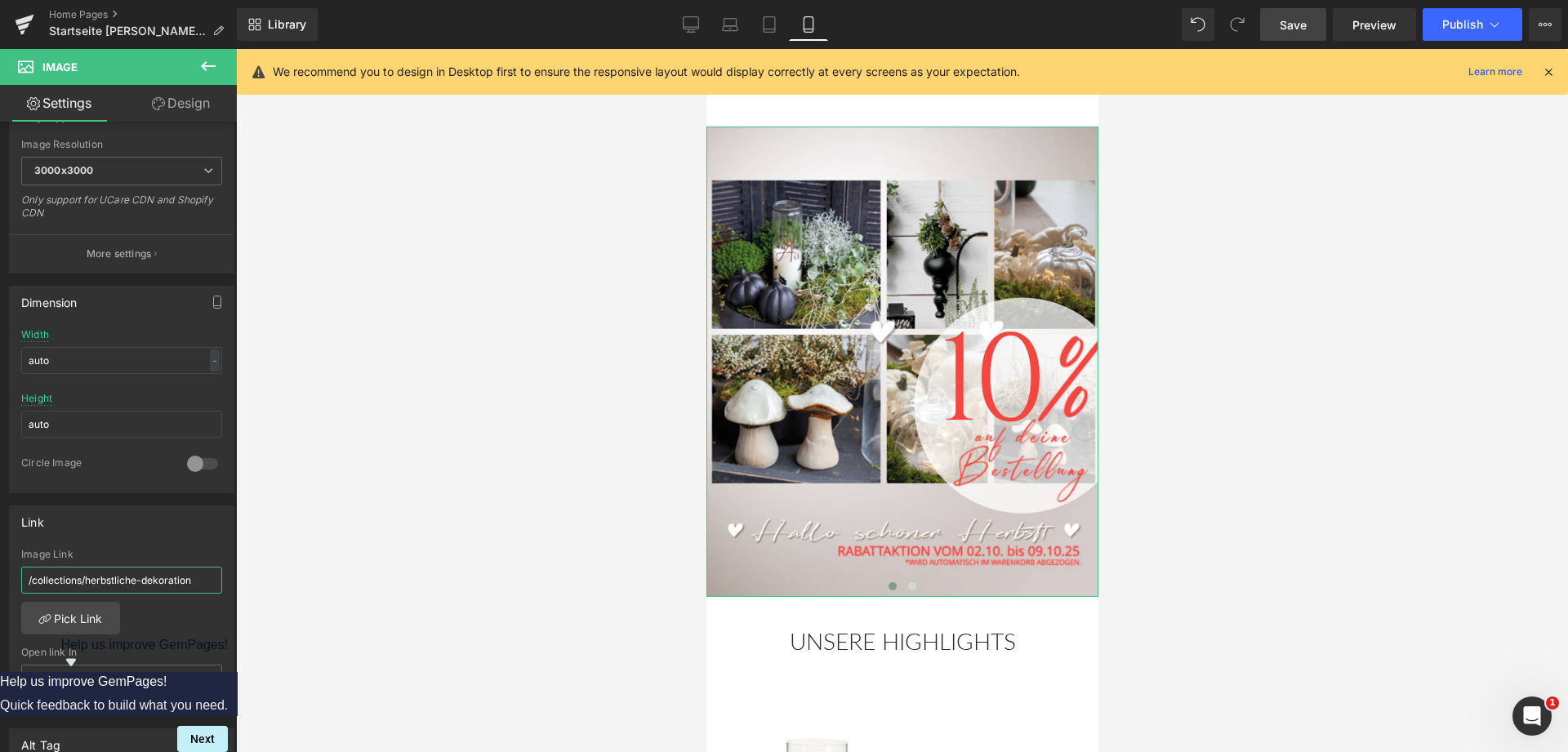
drag, startPoint x: 208, startPoint y: 581, endPoint x: 0, endPoint y: 580, distance: 208.0
click at [21, 580] on input "/collections/herbstliche-dekoration" at bounding box center [122, 580] width 201 height 27
click at [1293, 25] on span "Save" at bounding box center [1293, 25] width 27 height 17
click at [1454, 23] on span "Publish" at bounding box center [1463, 24] width 41 height 13
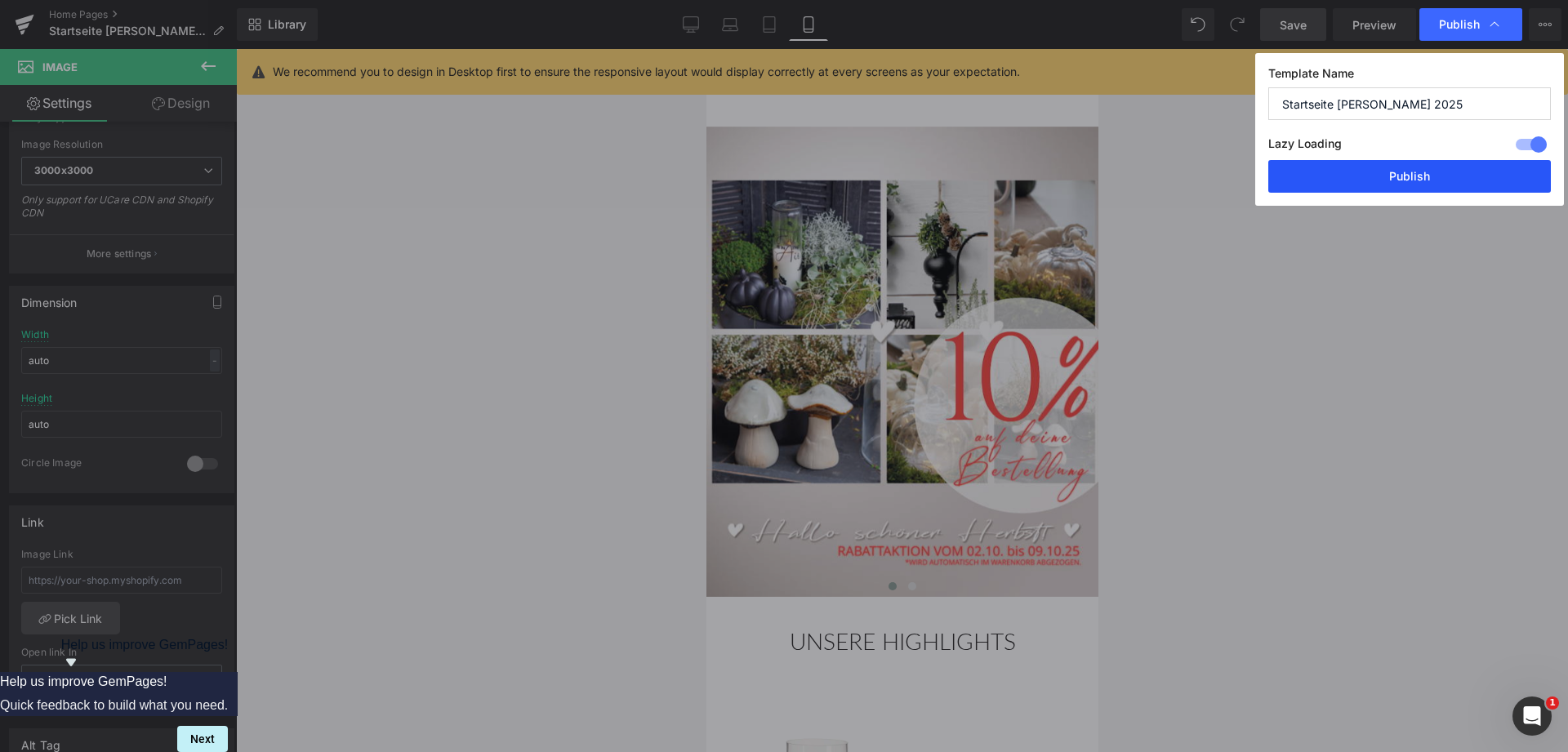
click at [1412, 177] on button "Publish" at bounding box center [1410, 176] width 283 height 33
